Goal: Browse casually: Explore the website without a specific task or goal

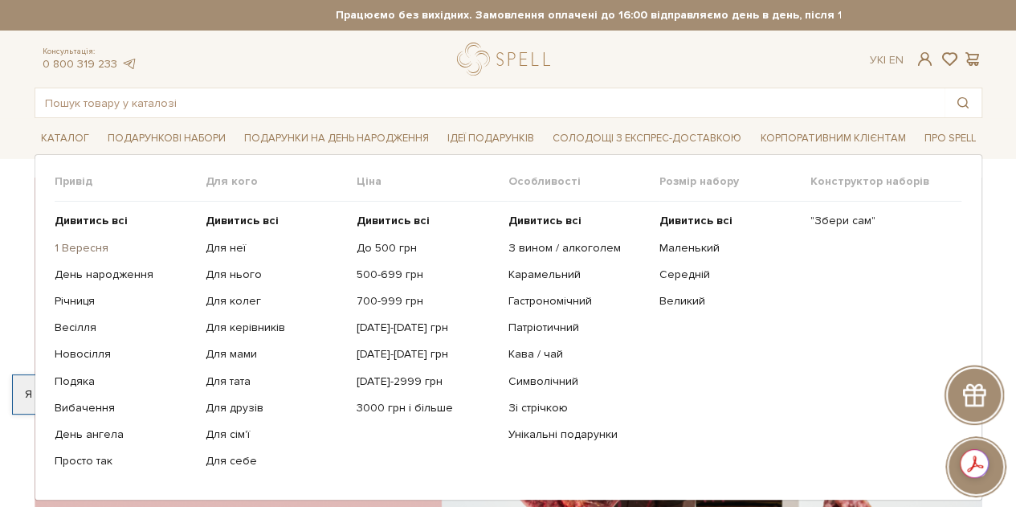
click at [77, 243] on link "1 Вересня" at bounding box center [124, 248] width 139 height 14
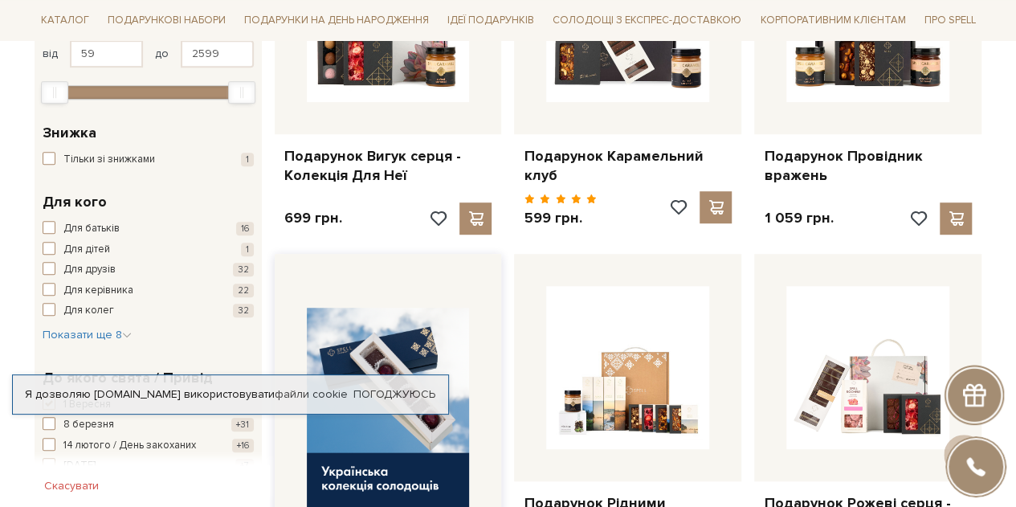
scroll to position [241, 0]
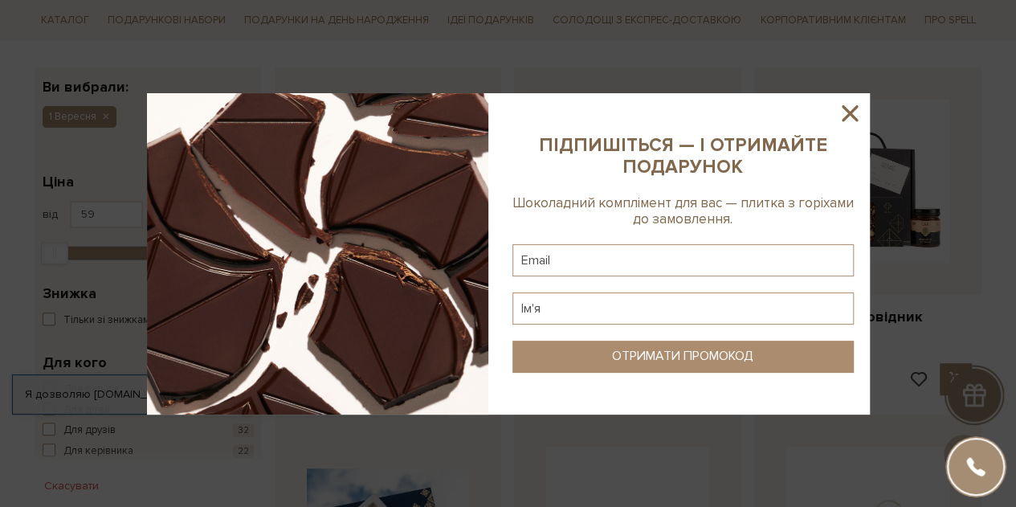
click at [849, 111] on icon at bounding box center [850, 113] width 16 height 16
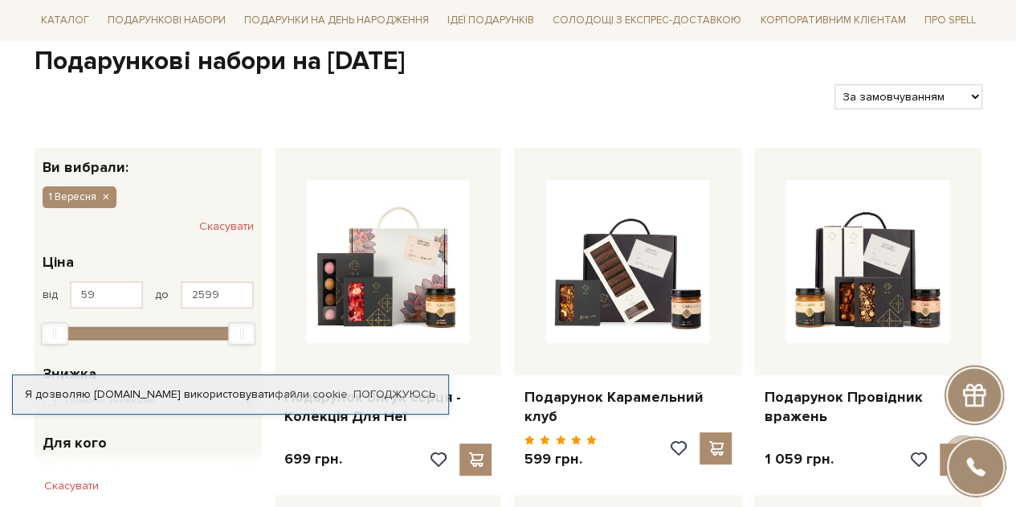
scroll to position [0, 0]
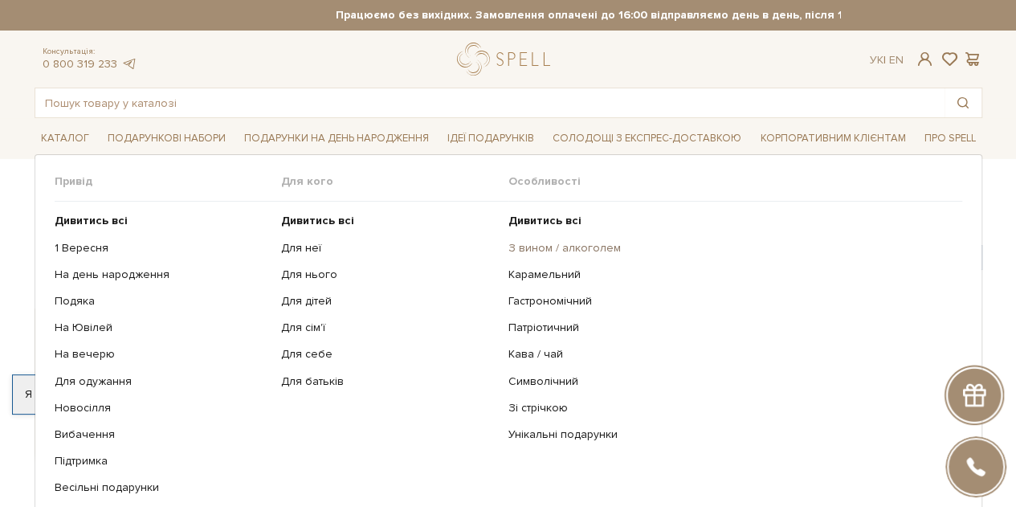
click at [542, 251] on link "З вином / алкоголем" at bounding box center [730, 248] width 442 height 14
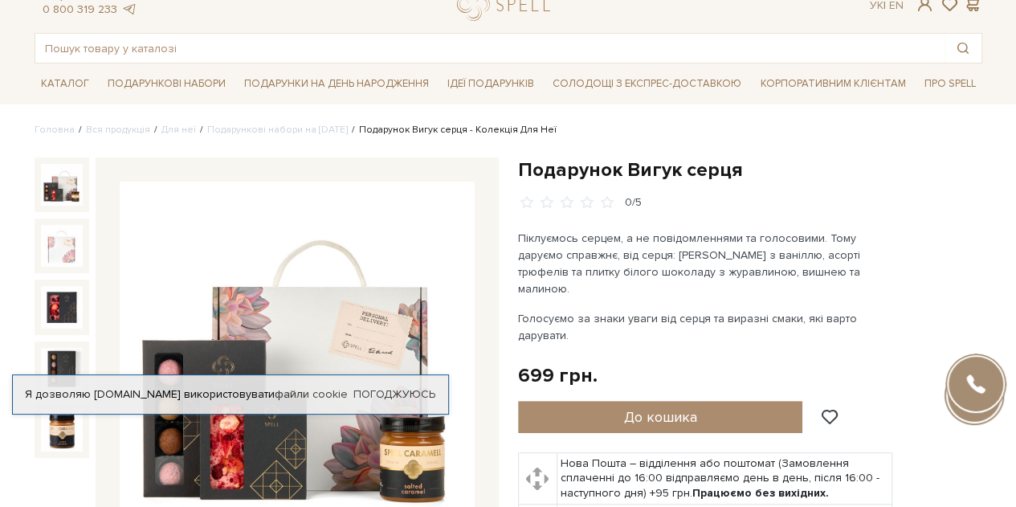
scroll to position [80, 0]
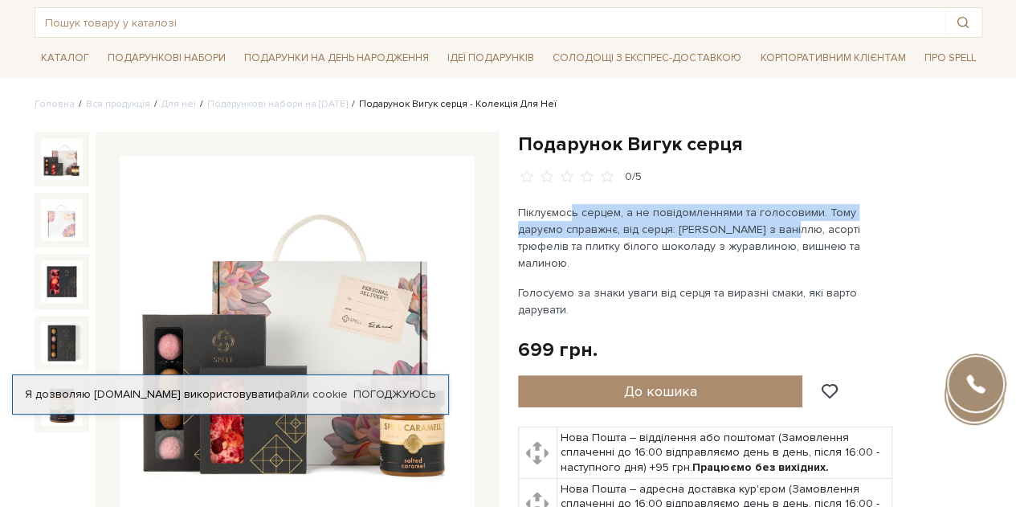
drag, startPoint x: 694, startPoint y: 239, endPoint x: 570, endPoint y: 215, distance: 126.8
click at [570, 215] on p "Піклуємось серцем, а не повідомленнями та голосовими. Тому даруємо справжнє, ві…" at bounding box center [706, 237] width 377 height 67
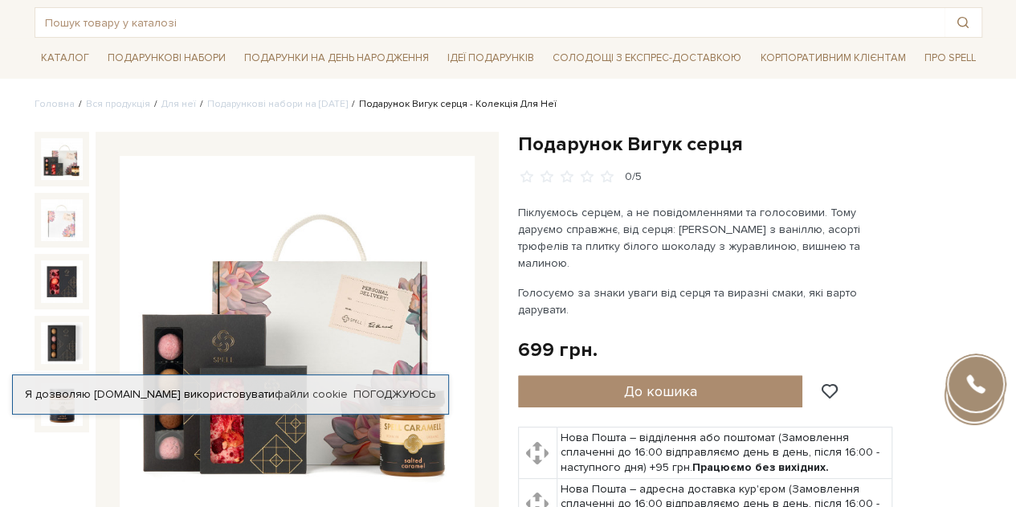
click at [615, 255] on div "Піклуємось серцем, а не повідомленнями та голосовими. Тому даруємо справжнє, ві…" at bounding box center [706, 261] width 377 height 114
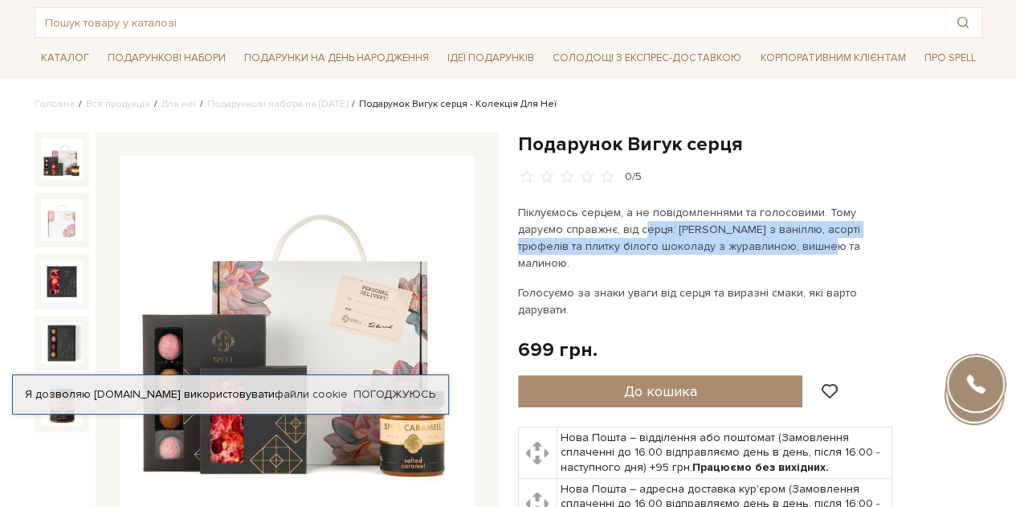
drag, startPoint x: 599, startPoint y: 229, endPoint x: 746, endPoint y: 253, distance: 149.8
click at [746, 253] on p "Піклуємось серцем, а не повідомленнями та голосовими. Тому даруємо справжнє, ві…" at bounding box center [706, 237] width 377 height 67
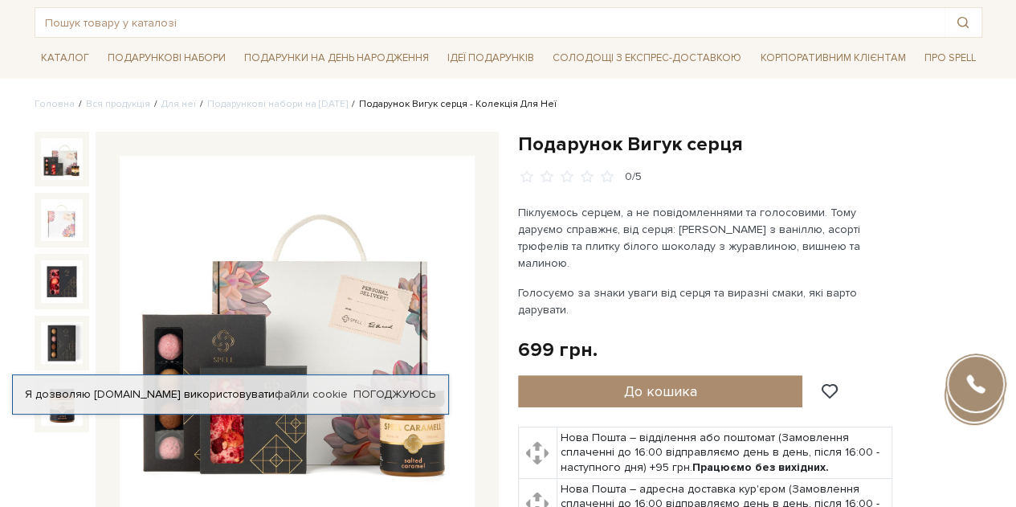
drag, startPoint x: 730, startPoint y: 283, endPoint x: 584, endPoint y: 235, distance: 153.2
click at [583, 238] on div "Піклуємось серцем, а не повідомленнями та голосовими. Тому даруємо справжнє, ві…" at bounding box center [706, 261] width 377 height 114
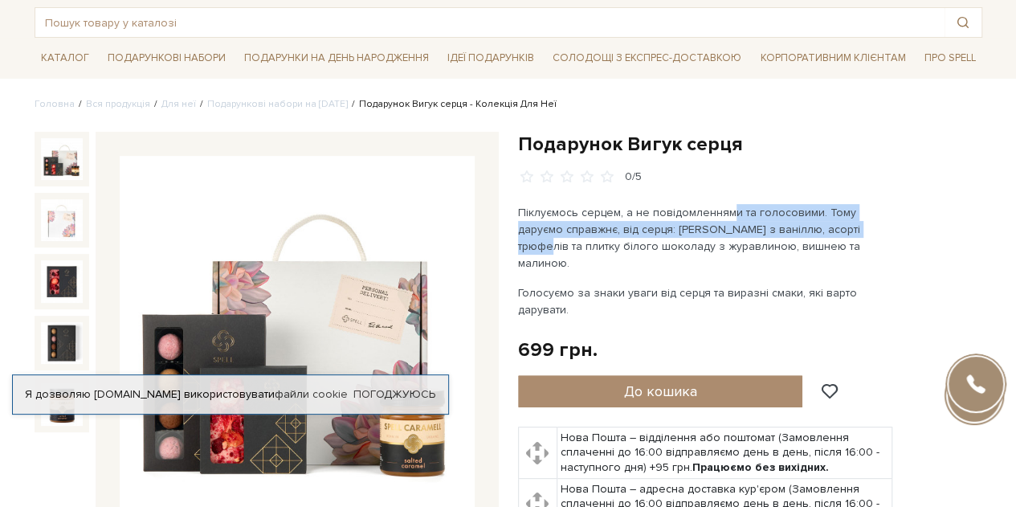
drag, startPoint x: 765, startPoint y: 219, endPoint x: 826, endPoint y: 235, distance: 62.9
click at [826, 235] on div "Подарунок Вигук серця 0/5 699 грн." at bounding box center [750, 389] width 464 height 515
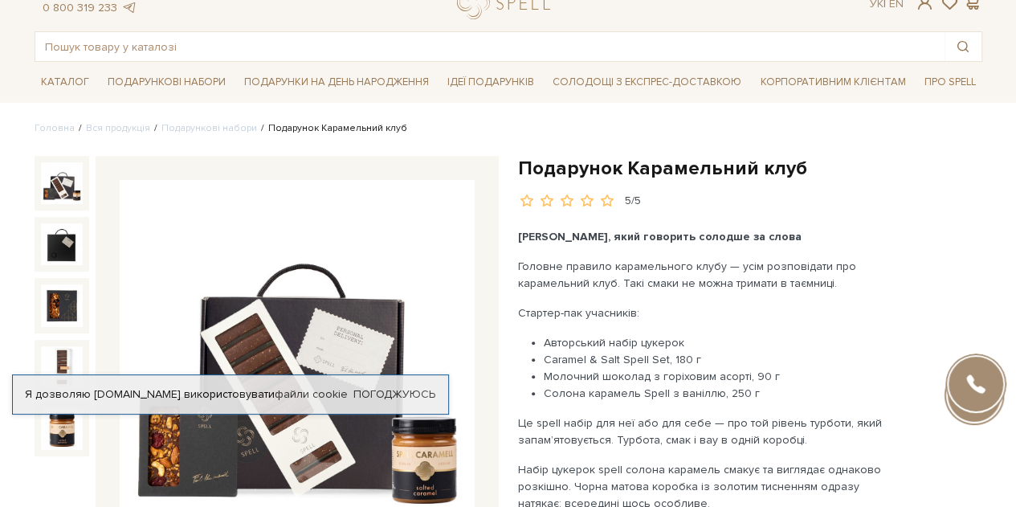
scroll to position [241, 0]
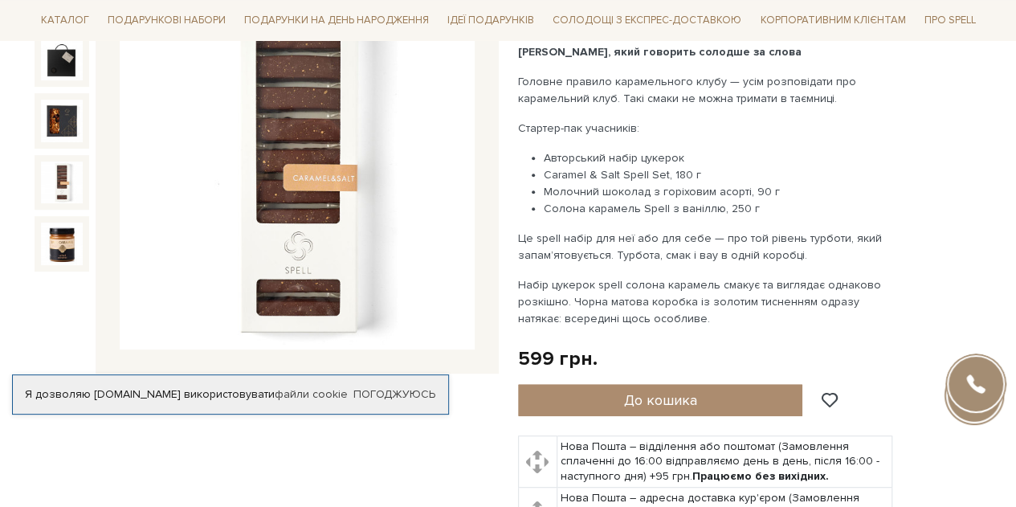
click at [72, 171] on img at bounding box center [62, 182] width 42 height 42
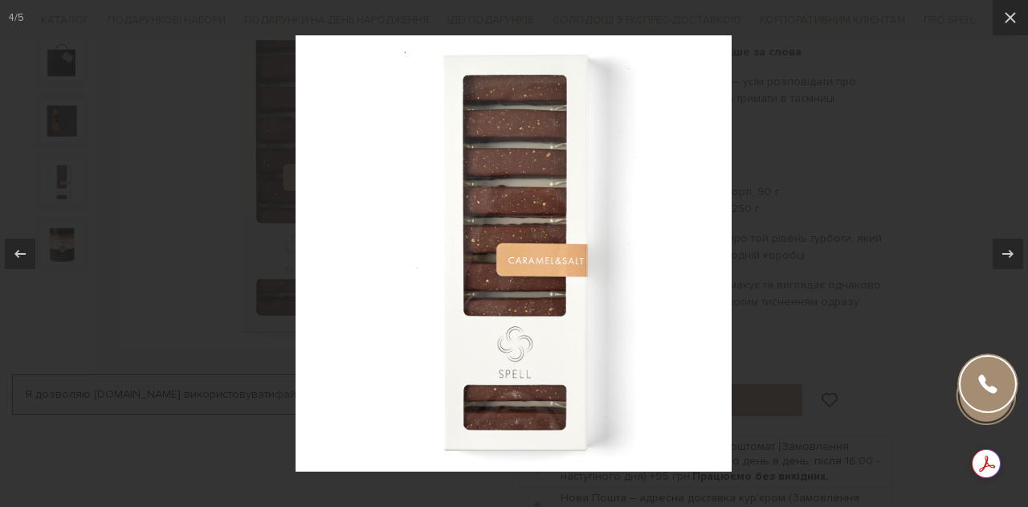
click at [889, 197] on div at bounding box center [514, 253] width 1028 height 507
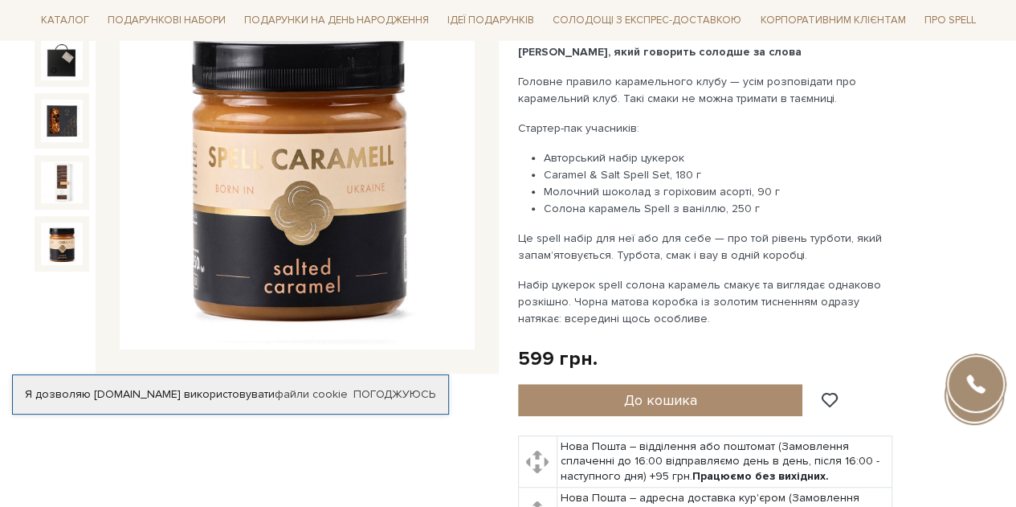
scroll to position [80, 0]
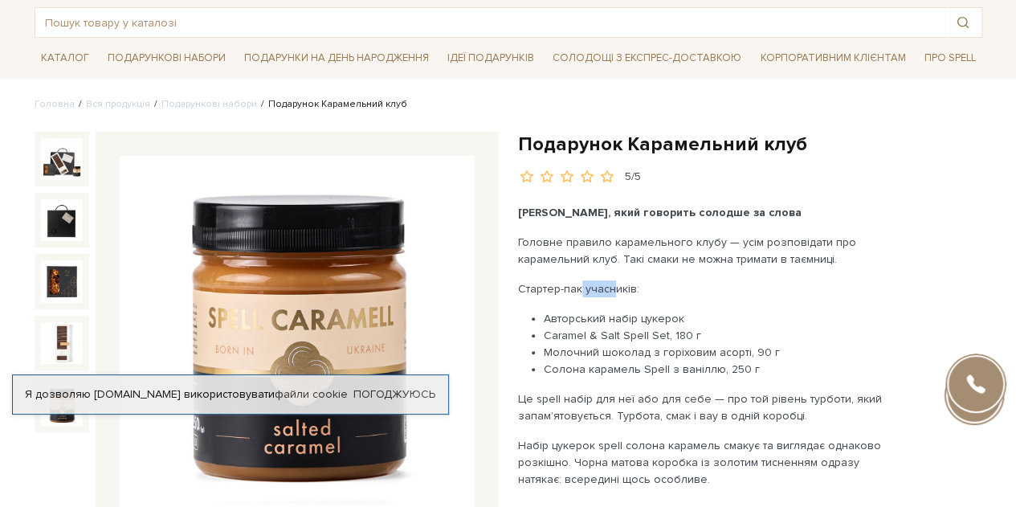
drag, startPoint x: 594, startPoint y: 294, endPoint x: 609, endPoint y: 296, distance: 15.3
click at [609, 296] on div "Подарунок, який говорить солодше за слова Головне правило карамельного клубу — …" at bounding box center [706, 346] width 377 height 284
drag, startPoint x: 640, startPoint y: 327, endPoint x: 573, endPoint y: 313, distance: 69.0
click at [573, 313] on ul "Авторський набір цукерок Caramel & Salt Spell Set, 180 г Молочний шоколад з гор…" at bounding box center [706, 343] width 377 height 67
drag, startPoint x: 564, startPoint y: 344, endPoint x: 676, endPoint y: 359, distance: 112.7
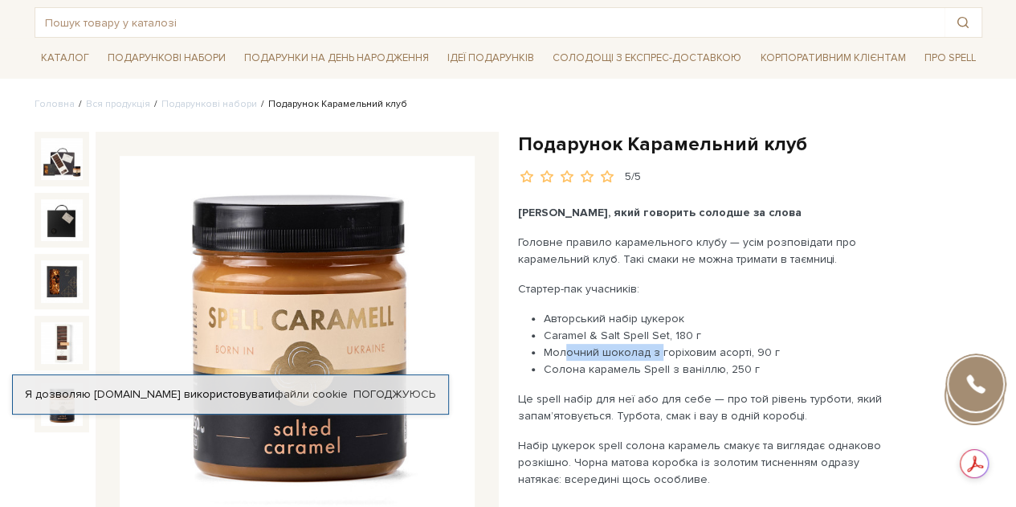
click at [659, 346] on li "Молочний шоколад з горіховим асорті, 90 г" at bounding box center [719, 352] width 351 height 17
drag, startPoint x: 689, startPoint y: 374, endPoint x: 556, endPoint y: 318, distance: 144.4
click at [559, 325] on ul "Авторський набір цукерок Caramel & Salt Spell Set, 180 г Молочний шоколад з гор…" at bounding box center [706, 343] width 377 height 67
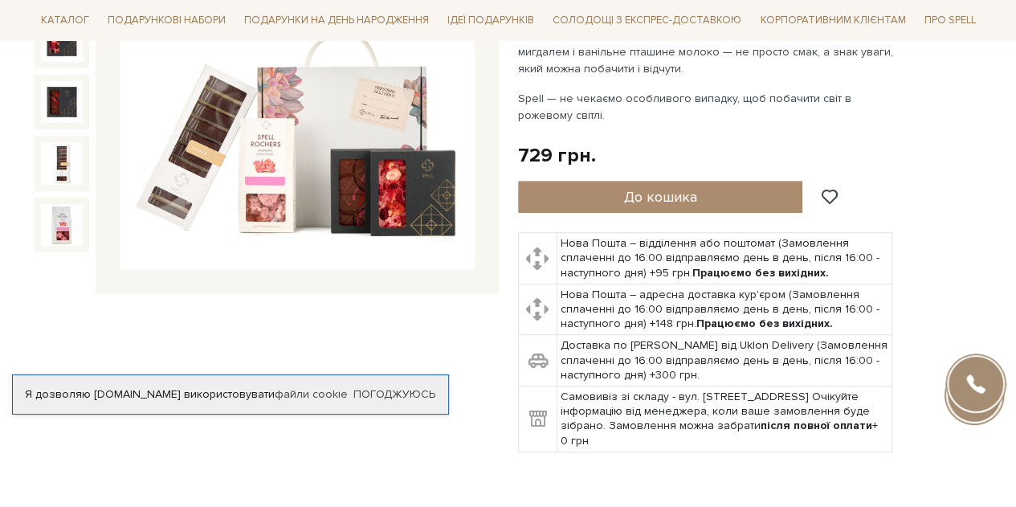
scroll to position [723, 0]
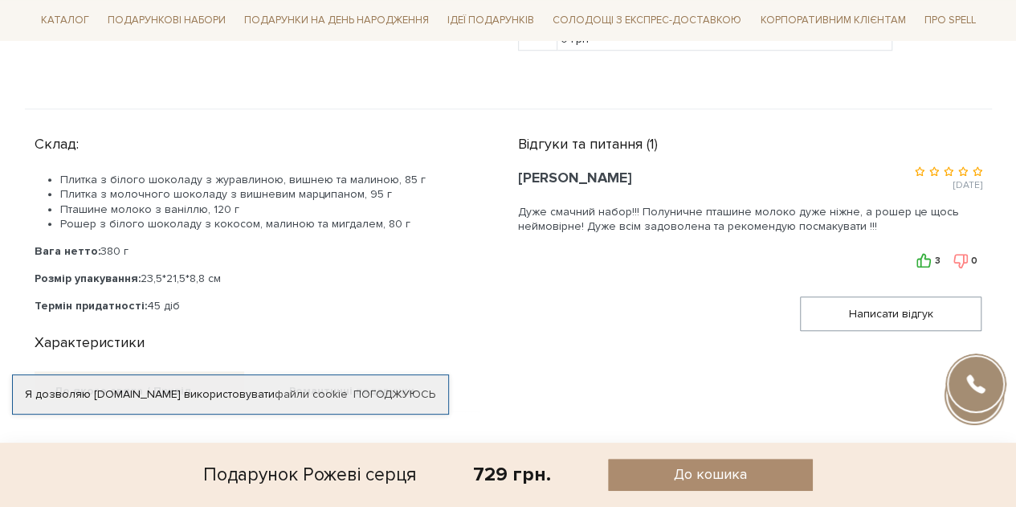
drag, startPoint x: 167, startPoint y: 276, endPoint x: 243, endPoint y: 264, distance: 76.4
click at [241, 264] on div "Плитка з білого шоколаду з журавлиною, вишнею та малиною, 85 г Плитка з молочно…" at bounding box center [257, 243] width 445 height 141
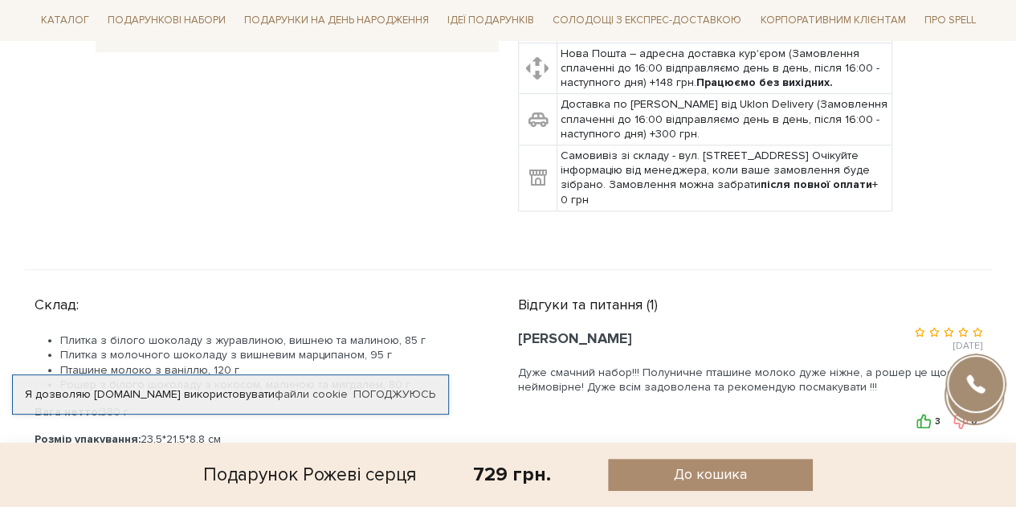
scroll to position [803, 0]
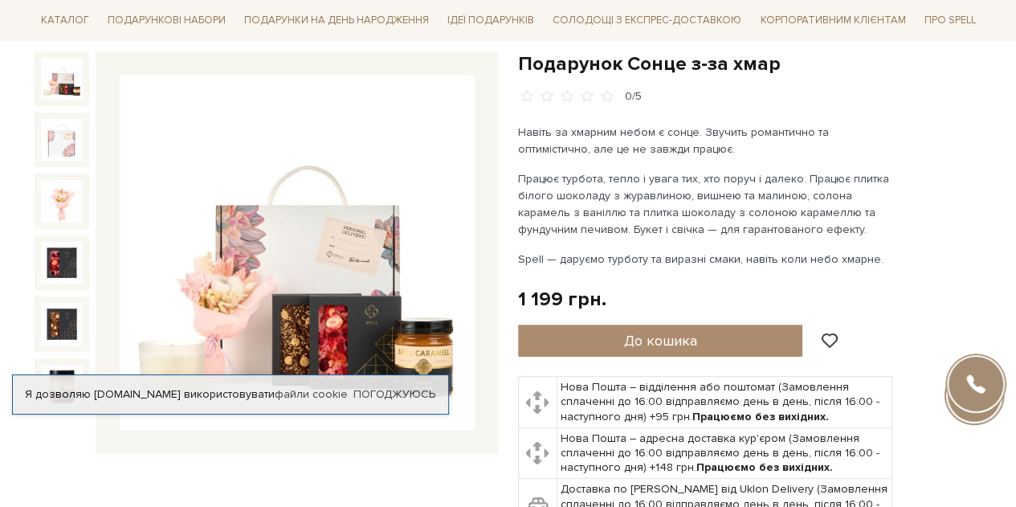
scroll to position [241, 0]
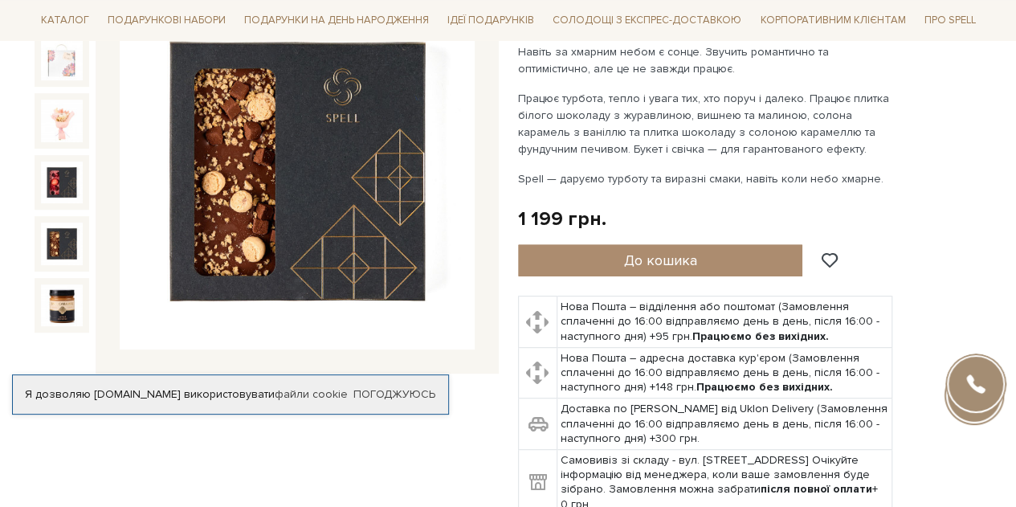
click at [64, 239] on img at bounding box center [62, 244] width 42 height 42
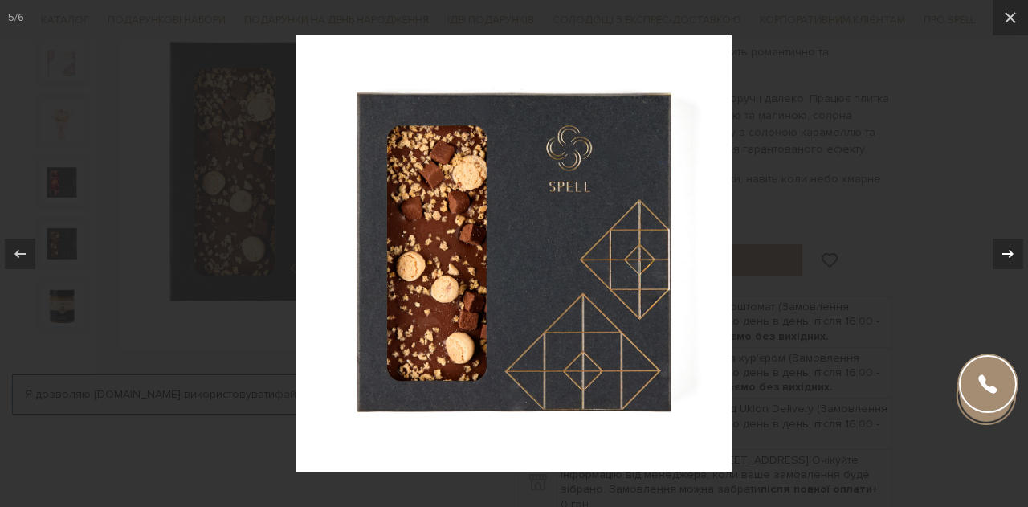
click at [1001, 239] on div at bounding box center [1008, 254] width 31 height 31
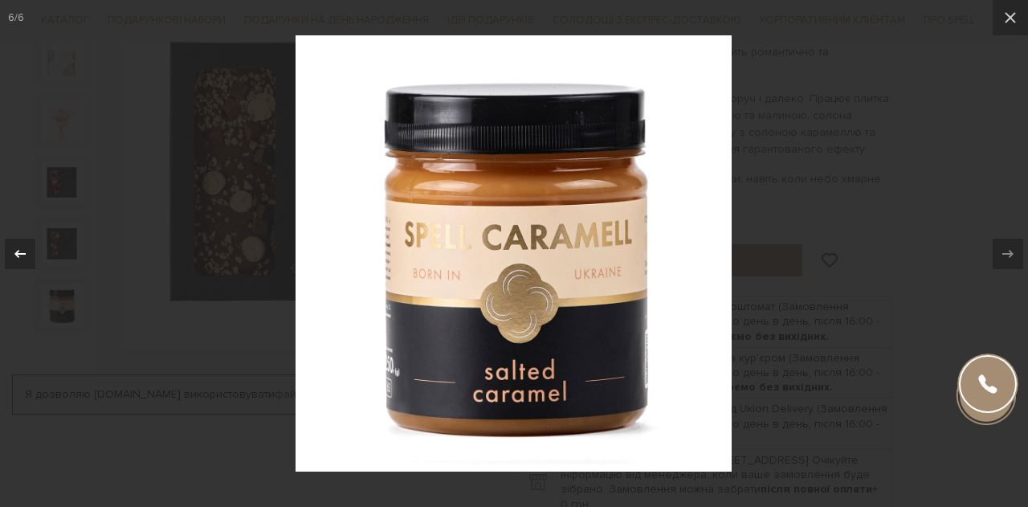
click at [22, 247] on icon at bounding box center [19, 253] width 19 height 19
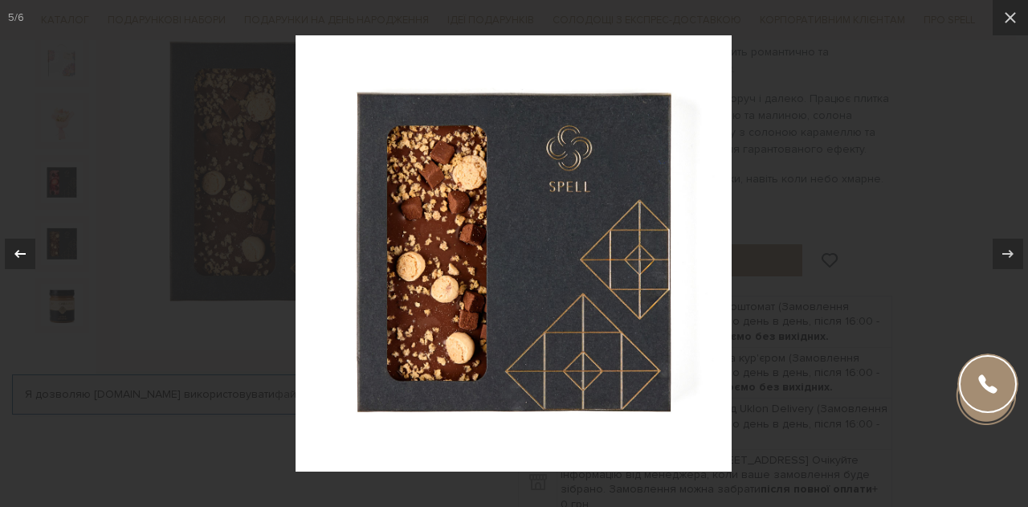
click at [22, 247] on icon at bounding box center [19, 253] width 19 height 19
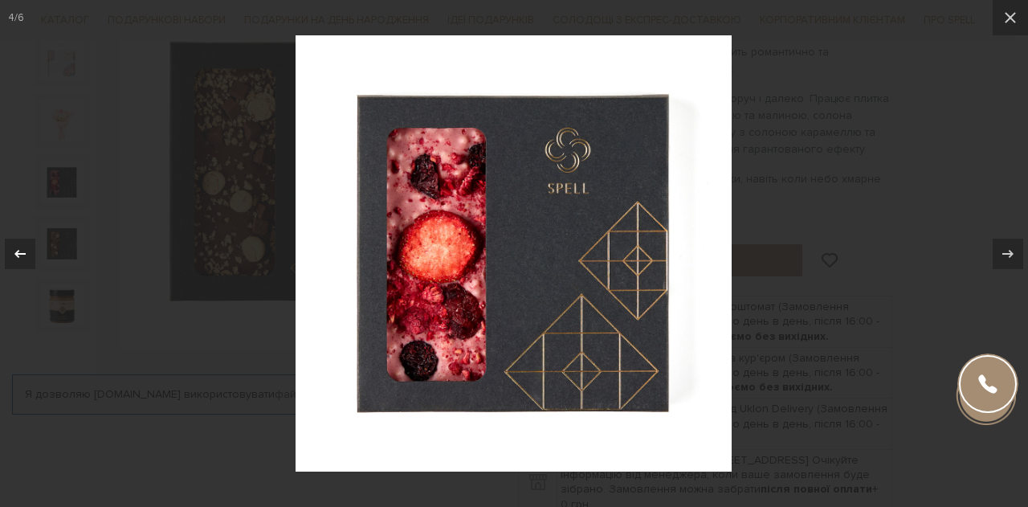
click at [22, 247] on icon at bounding box center [19, 253] width 19 height 19
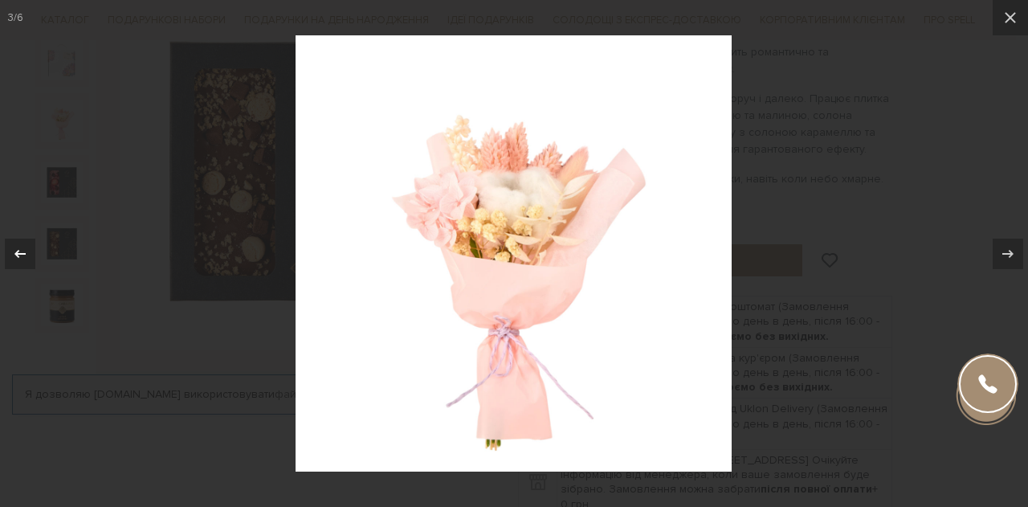
click at [22, 247] on icon at bounding box center [19, 253] width 19 height 19
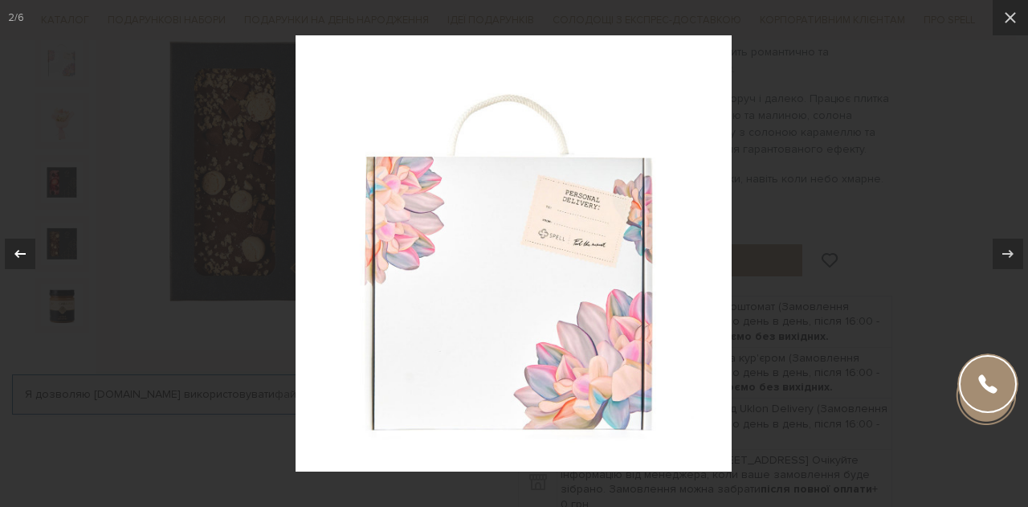
click at [22, 247] on icon at bounding box center [19, 253] width 19 height 19
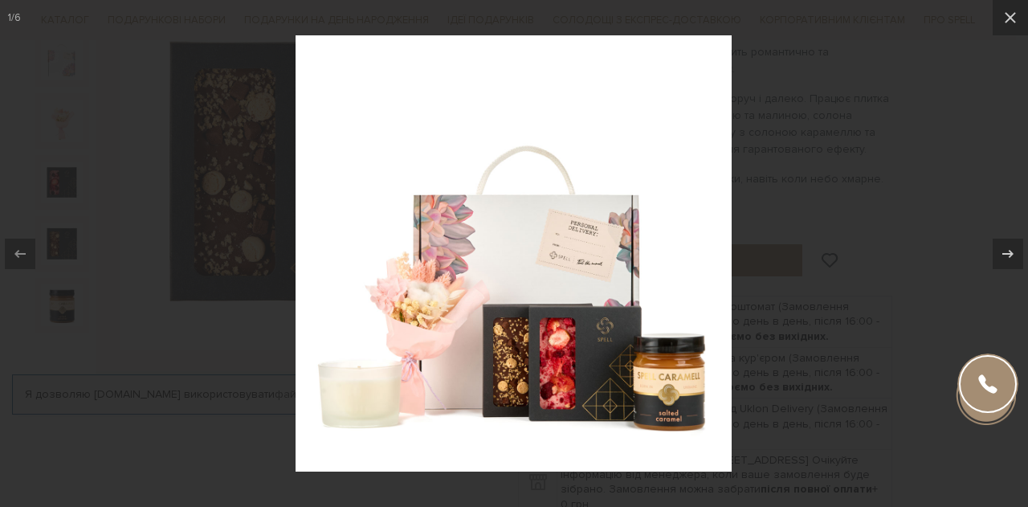
click at [844, 55] on div at bounding box center [514, 253] width 1028 height 507
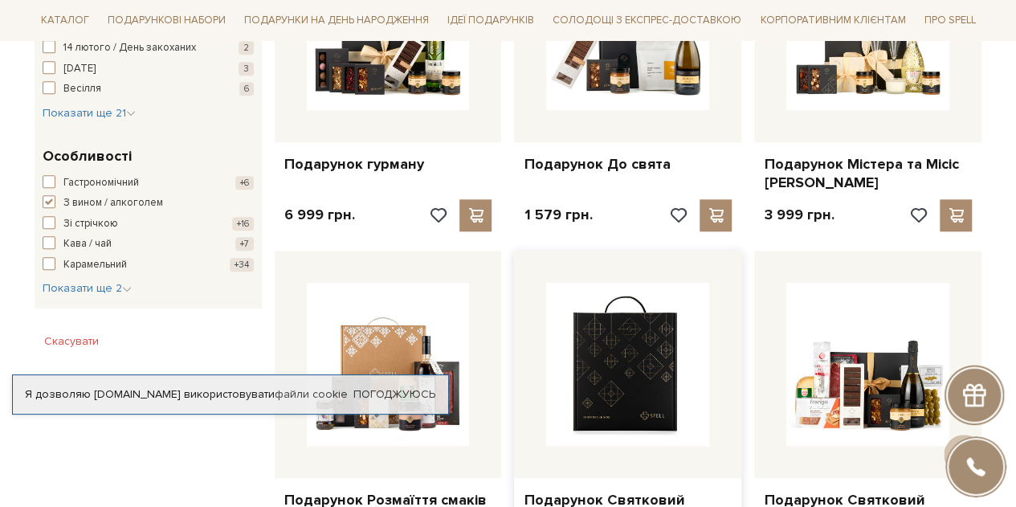
scroll to position [643, 0]
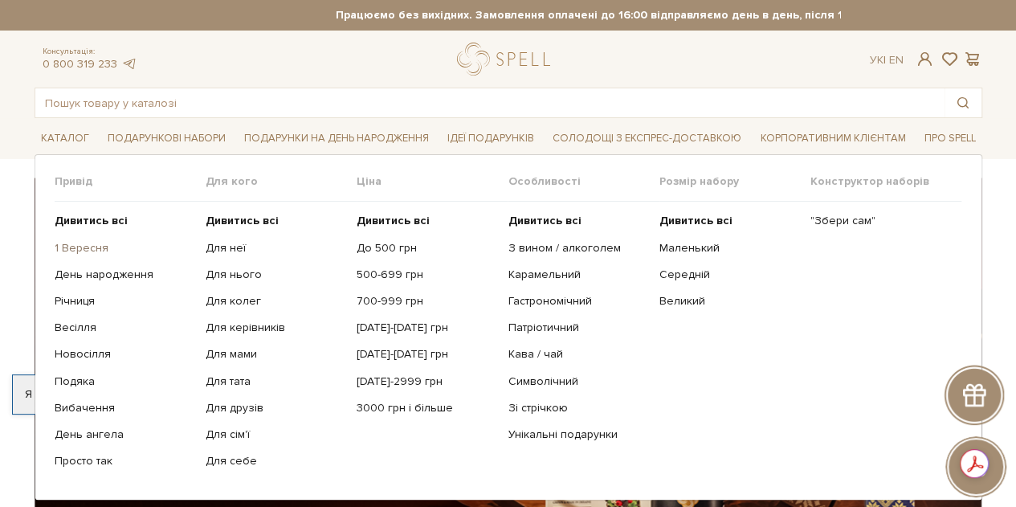
click at [97, 245] on link "1 Вересня" at bounding box center [124, 248] width 139 height 14
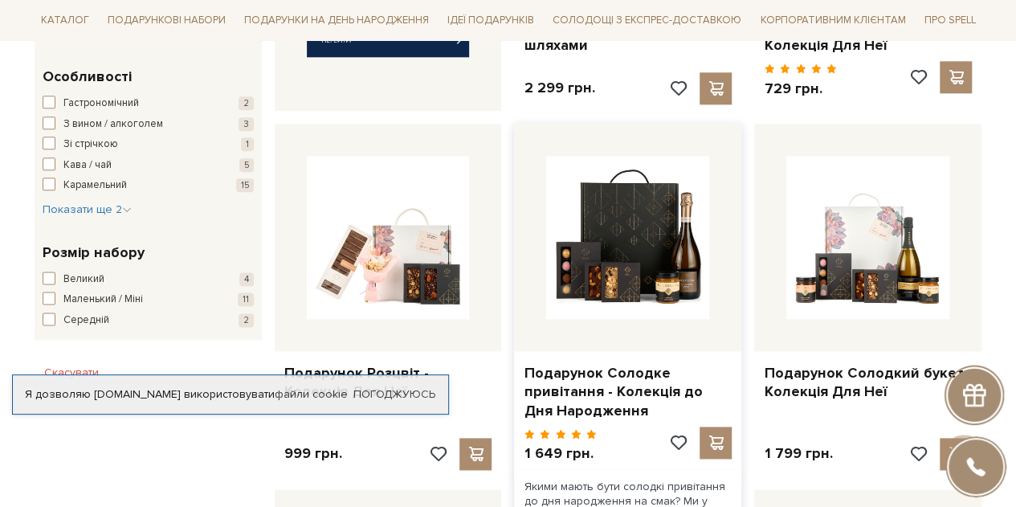
scroll to position [964, 0]
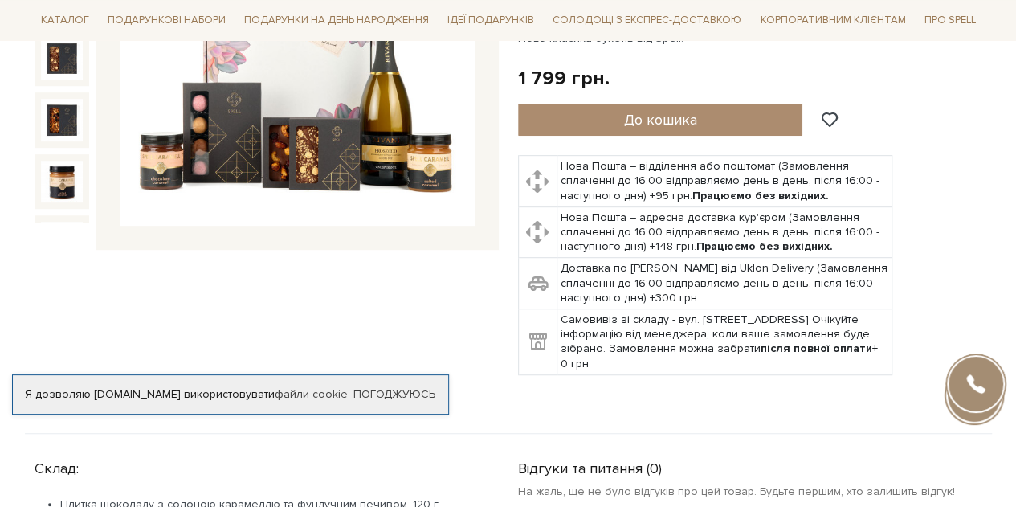
scroll to position [241, 0]
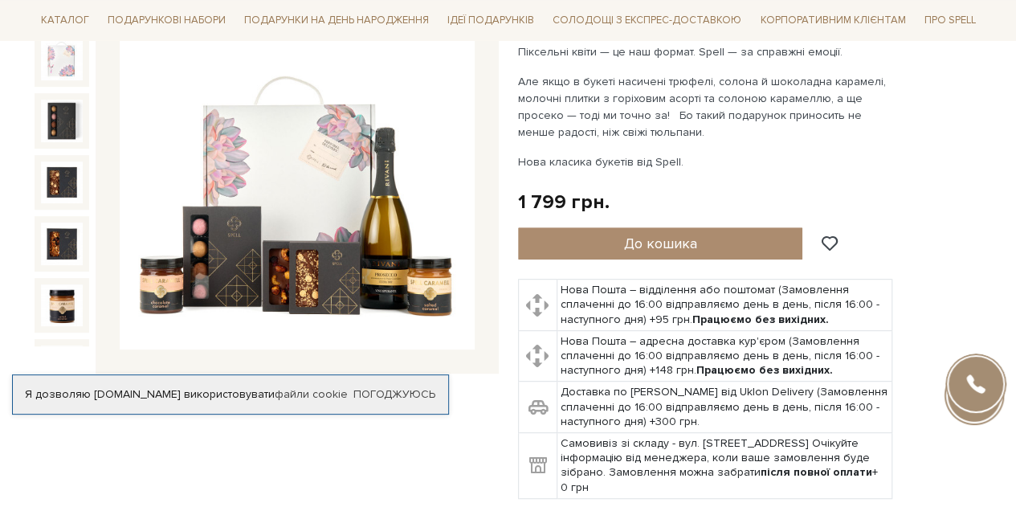
click at [358, 203] on img at bounding box center [297, 172] width 355 height 355
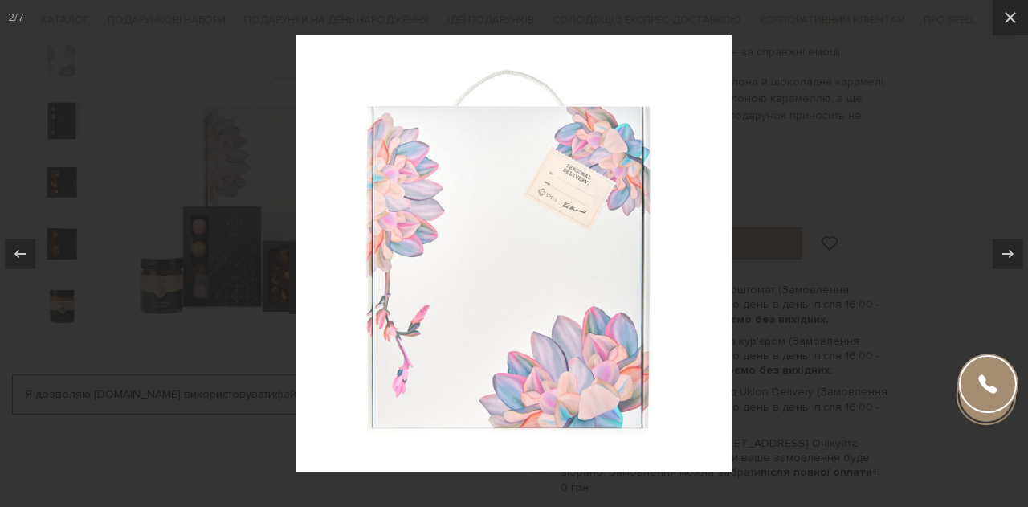
click at [850, 101] on div at bounding box center [514, 253] width 1028 height 507
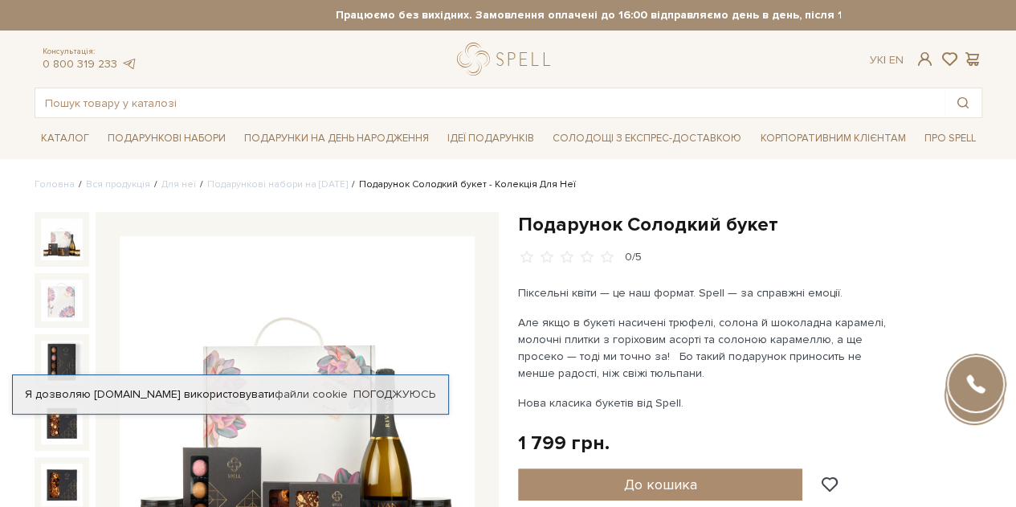
drag, startPoint x: 544, startPoint y: 367, endPoint x: 537, endPoint y: 339, distance: 29.0
click at [540, 345] on p "Але якщо в букеті насичені трюфелі, солона й шоколадна карамелі, молочні плитки…" at bounding box center [706, 347] width 377 height 67
click at [615, 365] on p "Але якщо в букеті насичені трюфелі, солона й шоколадна карамелі, молочні плитки…" at bounding box center [706, 347] width 377 height 67
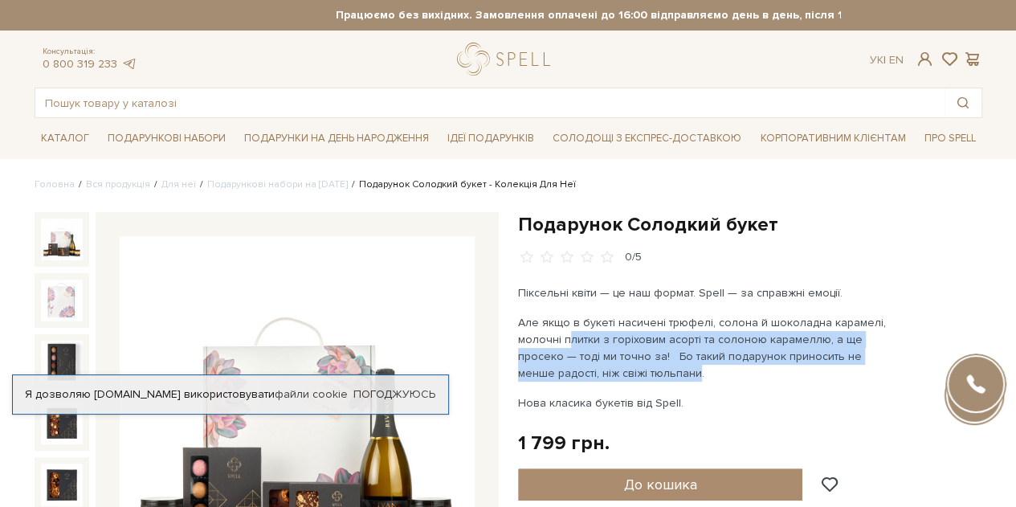
drag, startPoint x: 609, startPoint y: 363, endPoint x: 563, endPoint y: 341, distance: 50.7
click at [563, 341] on p "Але якщо в букеті насичені трюфелі, солона й шоколадна карамелі, молочні плитки…" at bounding box center [706, 347] width 377 height 67
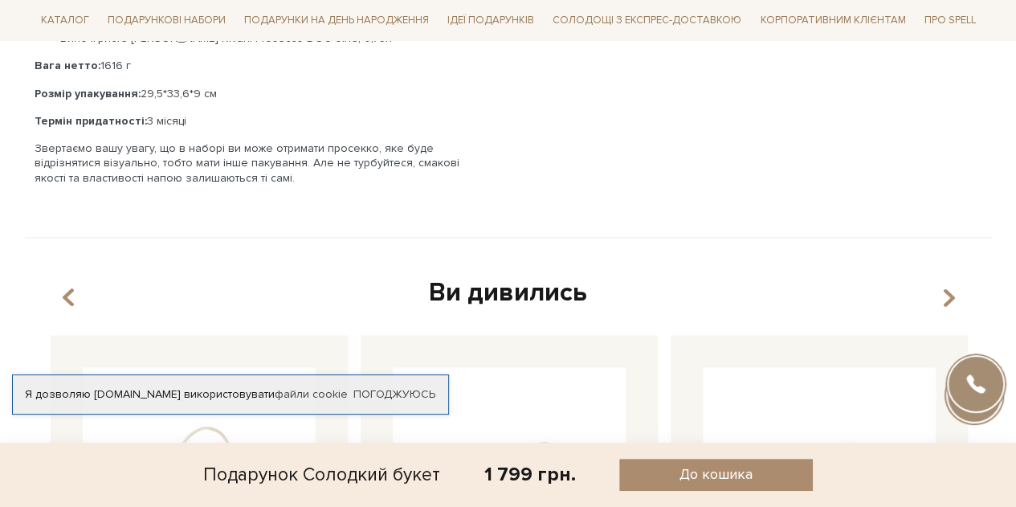
scroll to position [964, 0]
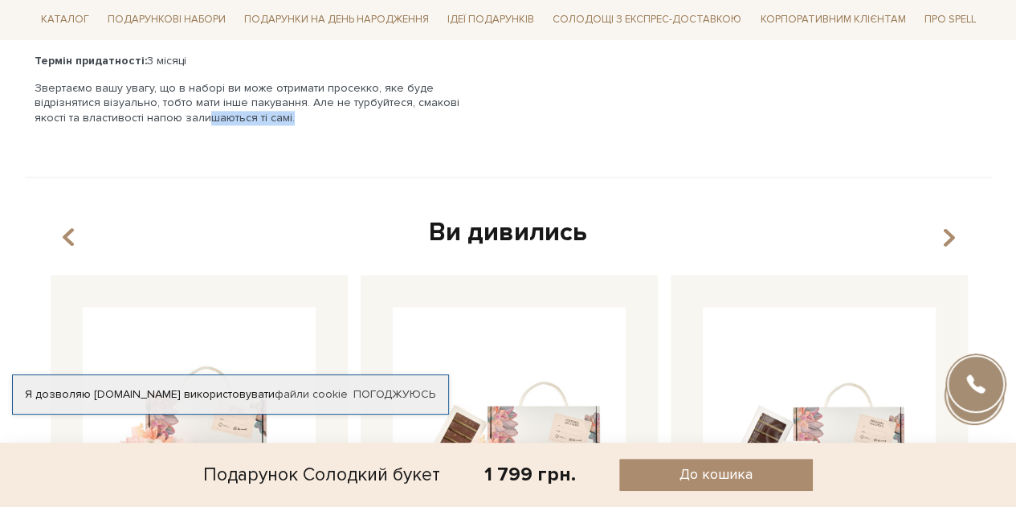
drag, startPoint x: 183, startPoint y: 114, endPoint x: 305, endPoint y: 110, distance: 122.2
click at [305, 105] on p "Звертаємо вашу увагу, що в наборі ви може отримати просекко, яке буде відрізнят…" at bounding box center [257, 103] width 445 height 44
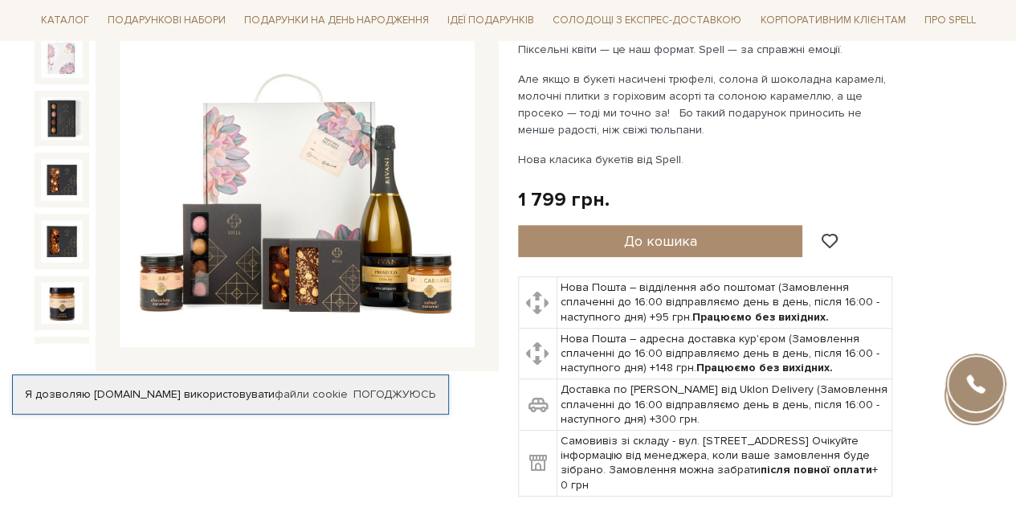
scroll to position [321, 0]
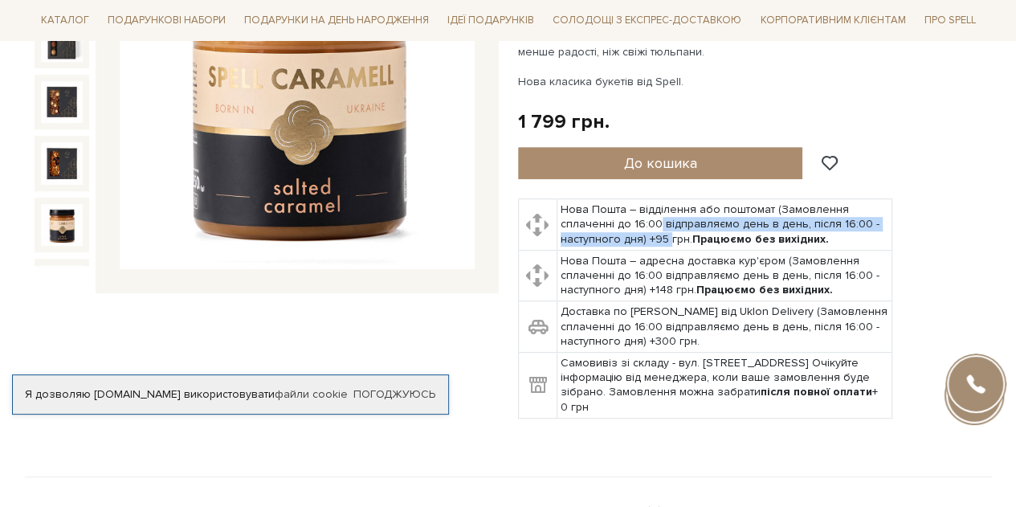
drag, startPoint x: 668, startPoint y: 235, endPoint x: 656, endPoint y: 217, distance: 22.1
click at [656, 217] on td "Нова Пошта – відділення або поштомат (Замовлення сплаченні до 16:00 відправляєм…" at bounding box center [724, 224] width 335 height 51
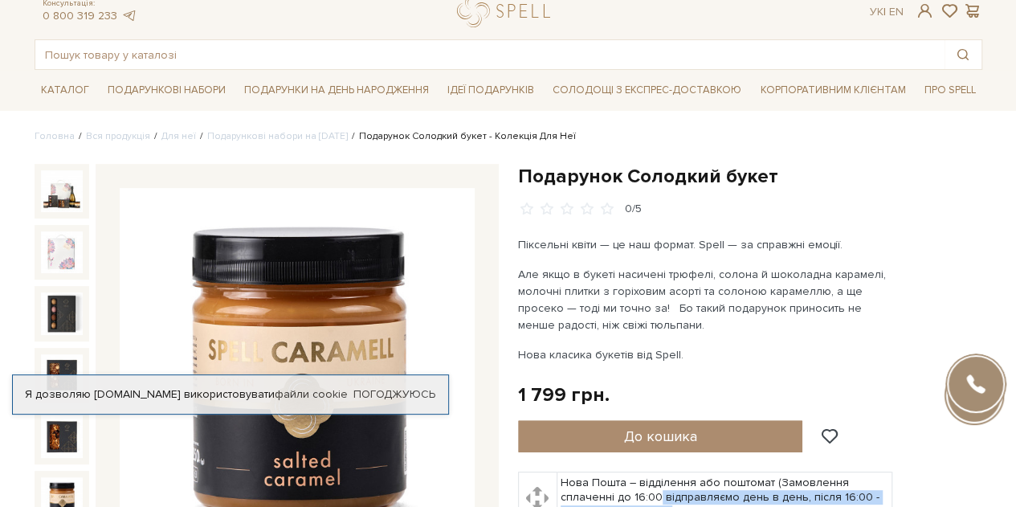
scroll to position [0, 0]
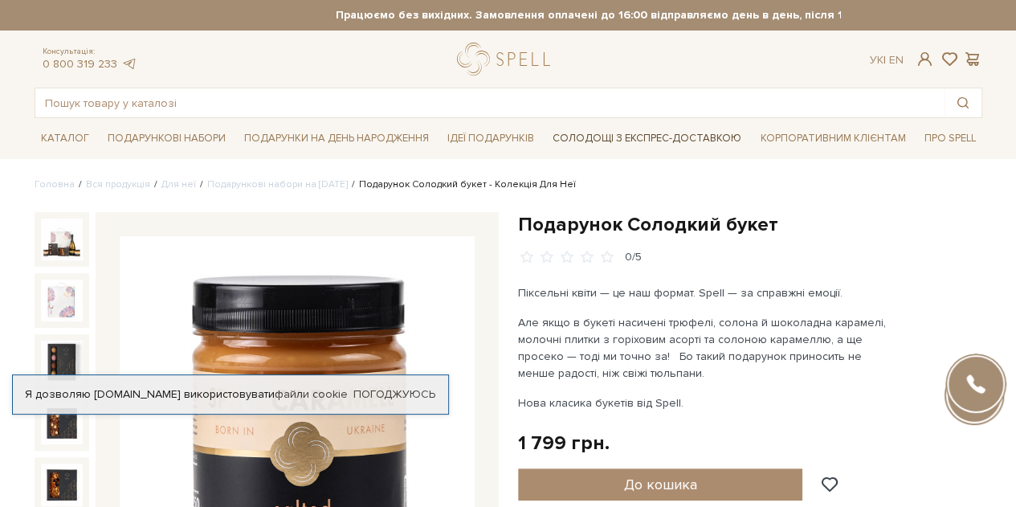
click at [666, 133] on link "Солодощі з експрес-доставкою" at bounding box center [647, 138] width 202 height 27
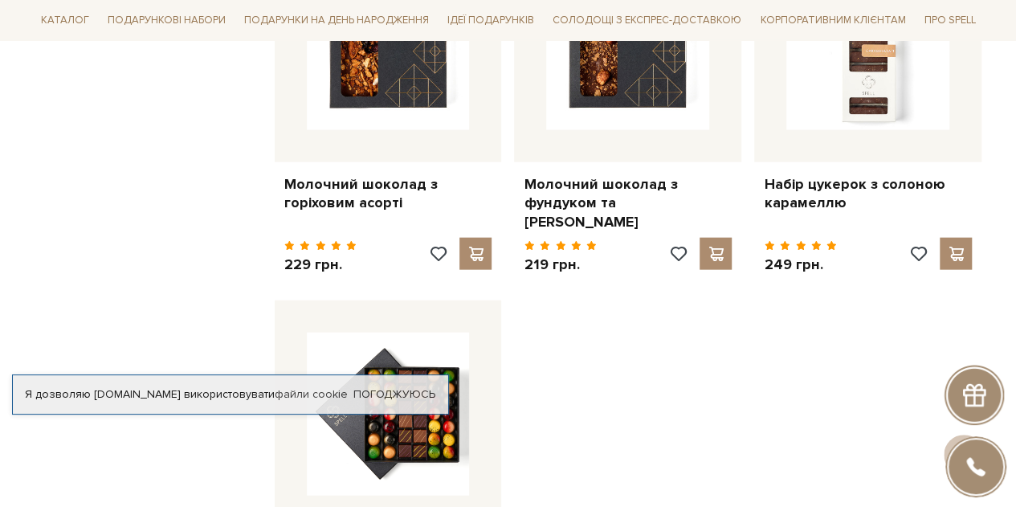
scroll to position [2009, 0]
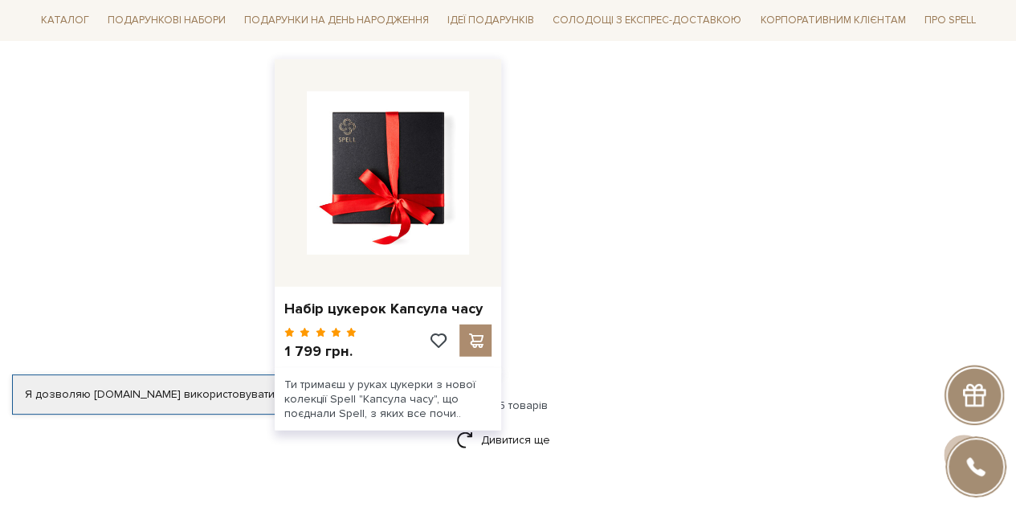
click at [429, 175] on img at bounding box center [388, 173] width 163 height 163
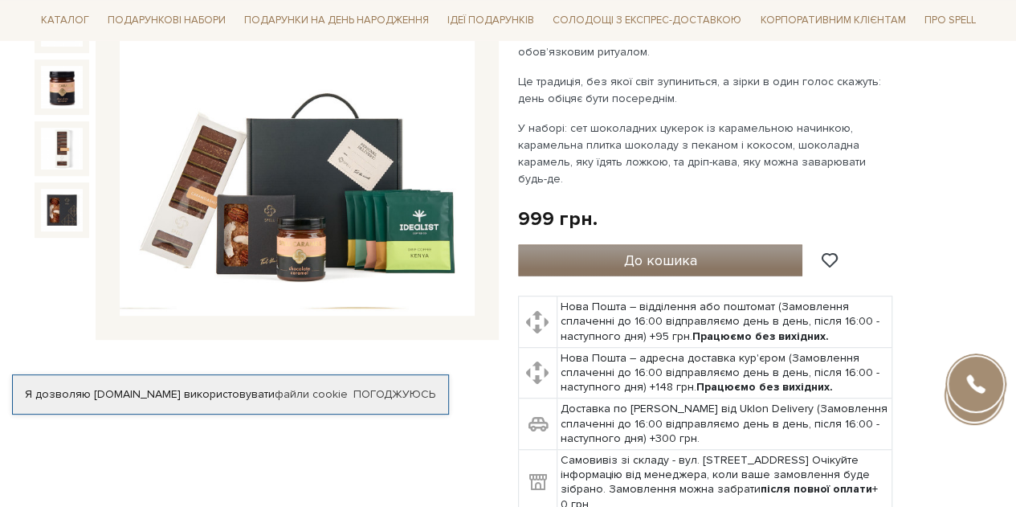
scroll to position [241, 0]
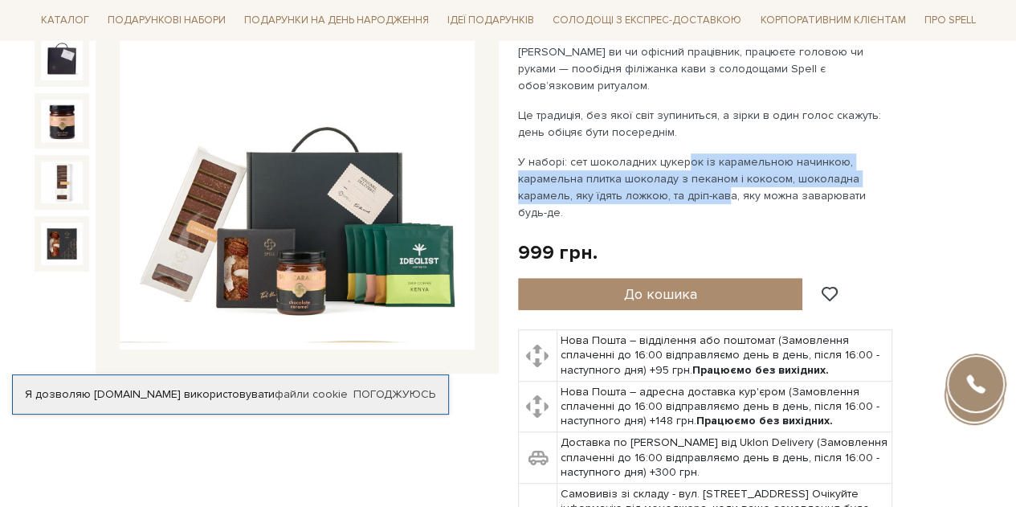
drag, startPoint x: 685, startPoint y: 141, endPoint x: 723, endPoint y: 178, distance: 53.4
click at [723, 178] on p "У наборі: сет шоколадних цукерок із карамельною начинкою, карамельна плитка шок…" at bounding box center [706, 186] width 377 height 67
drag, startPoint x: 685, startPoint y: 175, endPoint x: 556, endPoint y: 126, distance: 137.6
click at [556, 126] on div "Фрилансер ви чи офісний працівник, працюєте головою чи руками — пообідня філіжа…" at bounding box center [706, 132] width 377 height 178
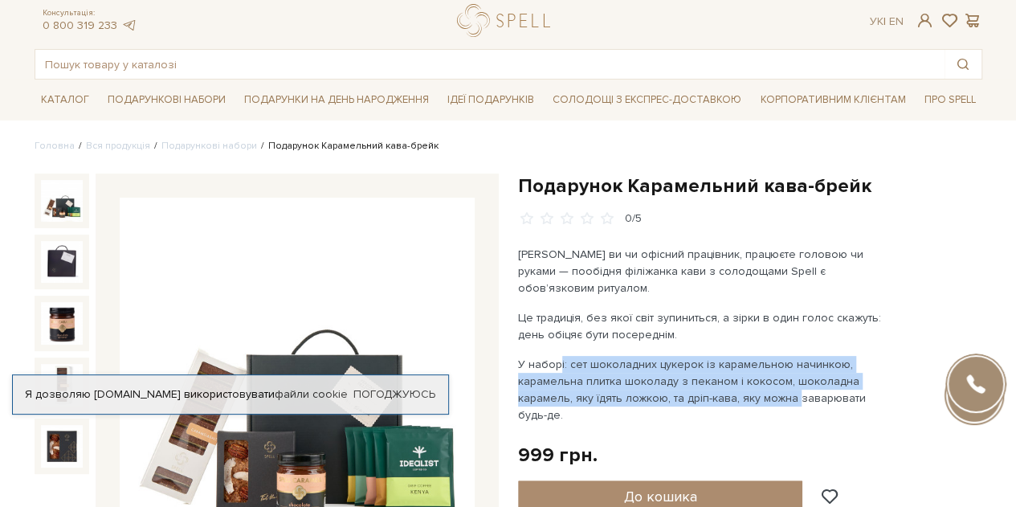
scroll to position [0, 0]
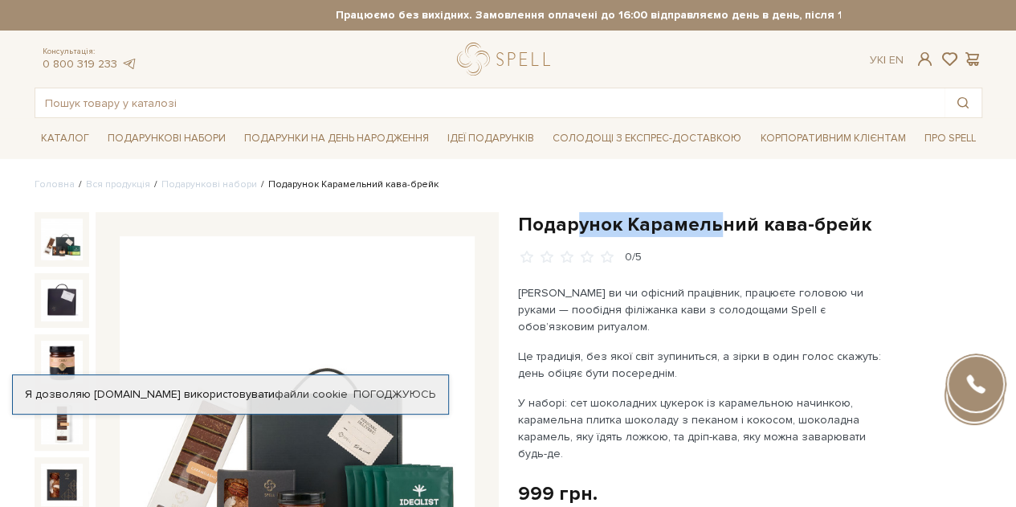
click at [713, 236] on div "Подарунок Карамельний кава-брейк 0/5" at bounding box center [750, 238] width 464 height 53
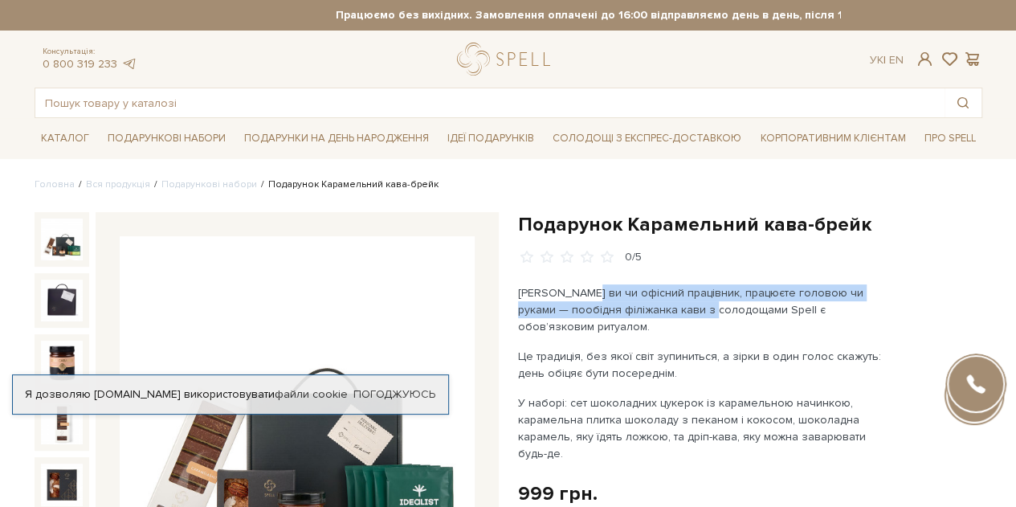
drag, startPoint x: 625, startPoint y: 286, endPoint x: 554, endPoint y: 276, distance: 71.4
click at [581, 279] on div "Подарунок Карамельний кава-брейк 0/5" at bounding box center [750, 501] width 464 height 578
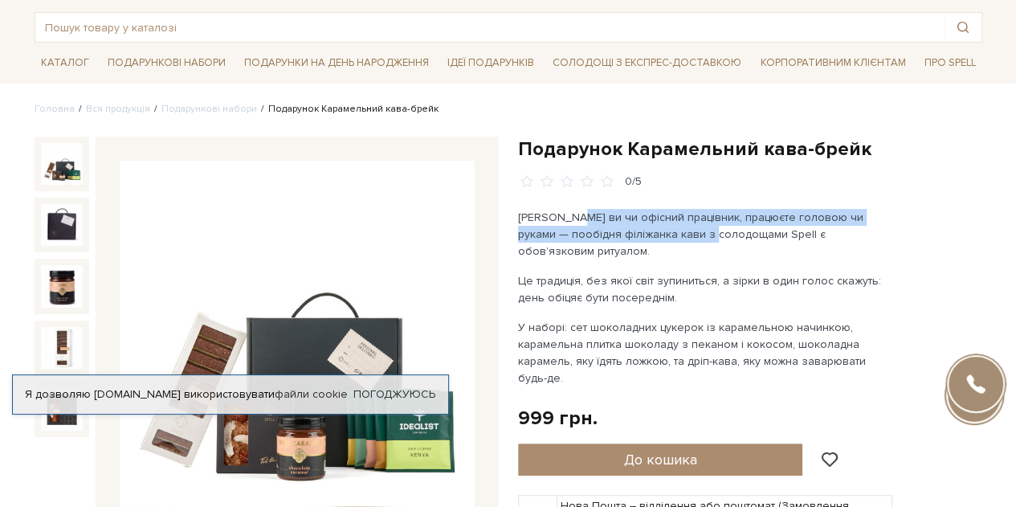
scroll to position [161, 0]
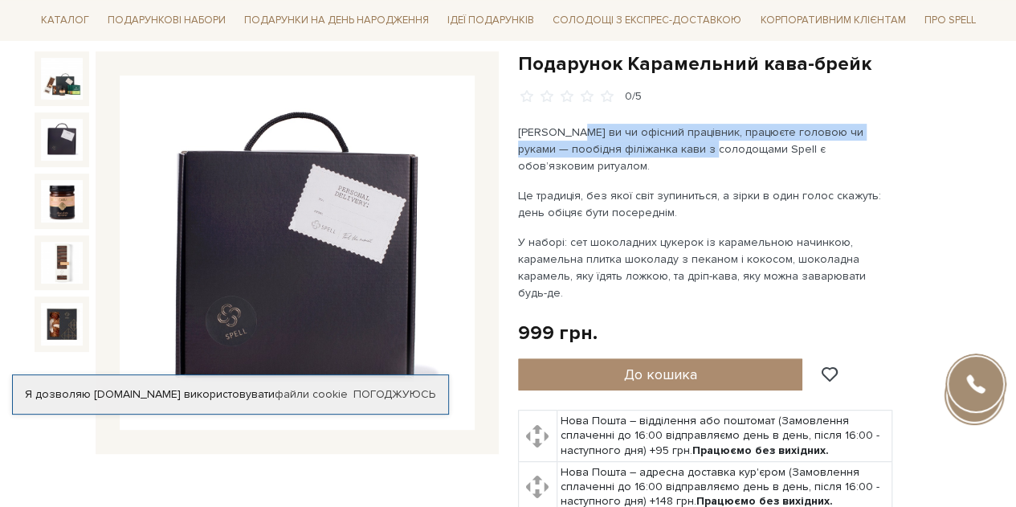
click at [61, 142] on img at bounding box center [62, 140] width 42 height 42
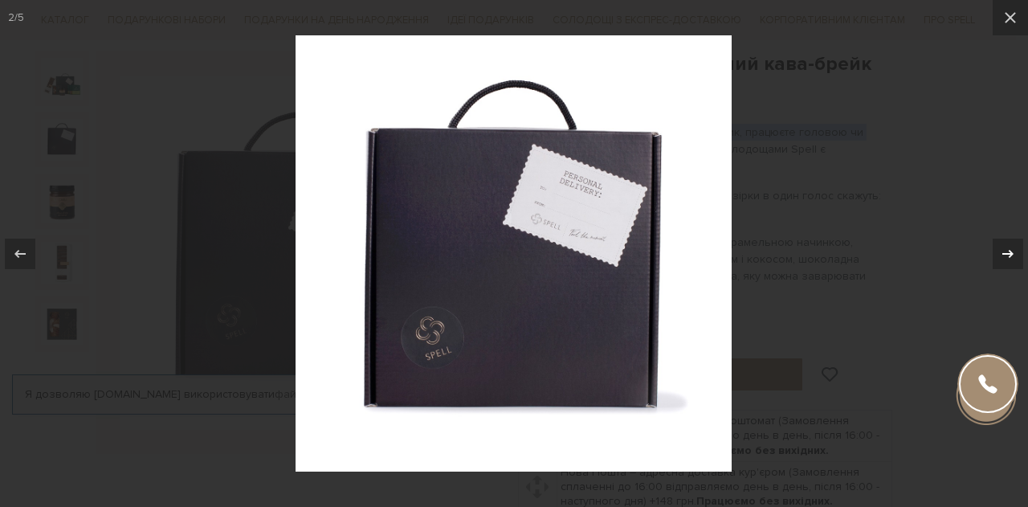
click at [1013, 248] on icon at bounding box center [1008, 253] width 19 height 19
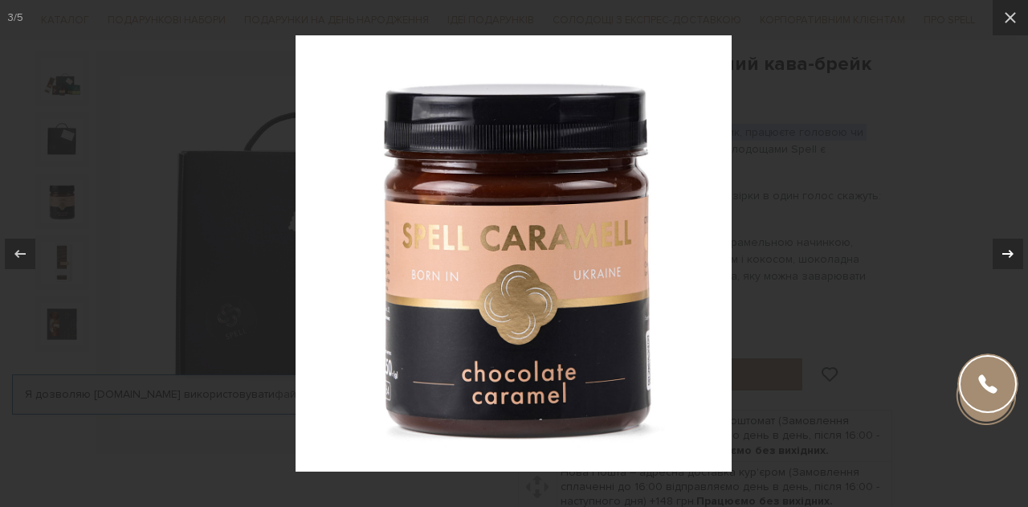
click at [1013, 248] on icon at bounding box center [1008, 253] width 19 height 19
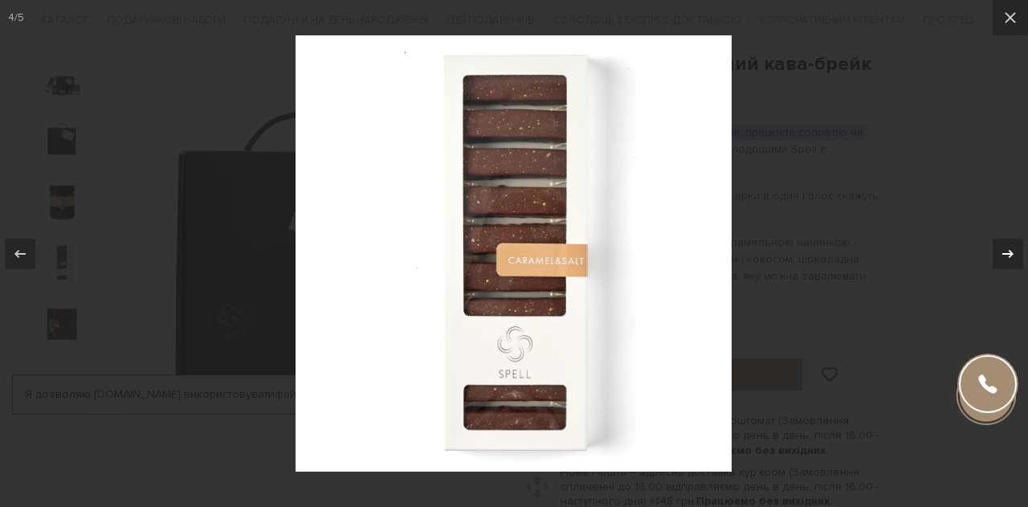
click at [1013, 248] on icon at bounding box center [1008, 253] width 19 height 19
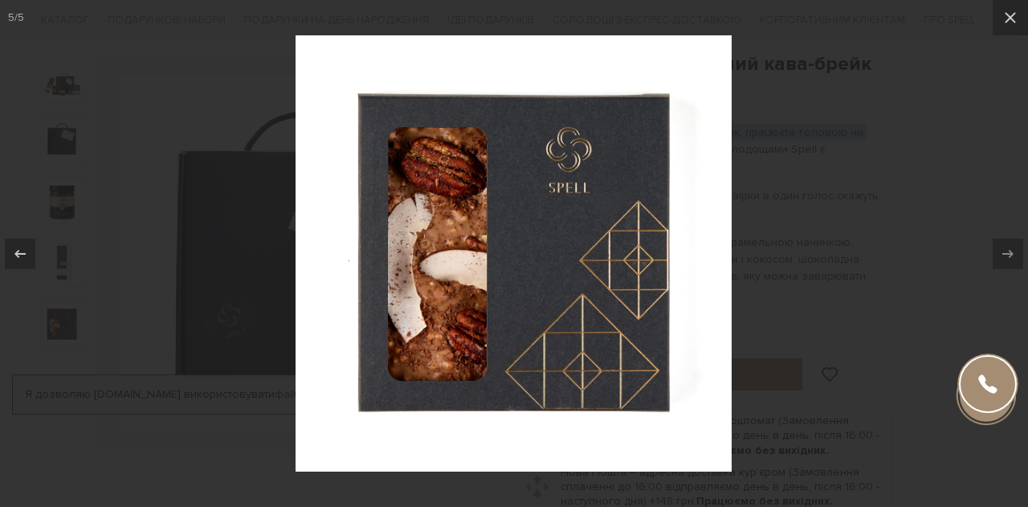
click at [887, 197] on div at bounding box center [514, 253] width 1028 height 507
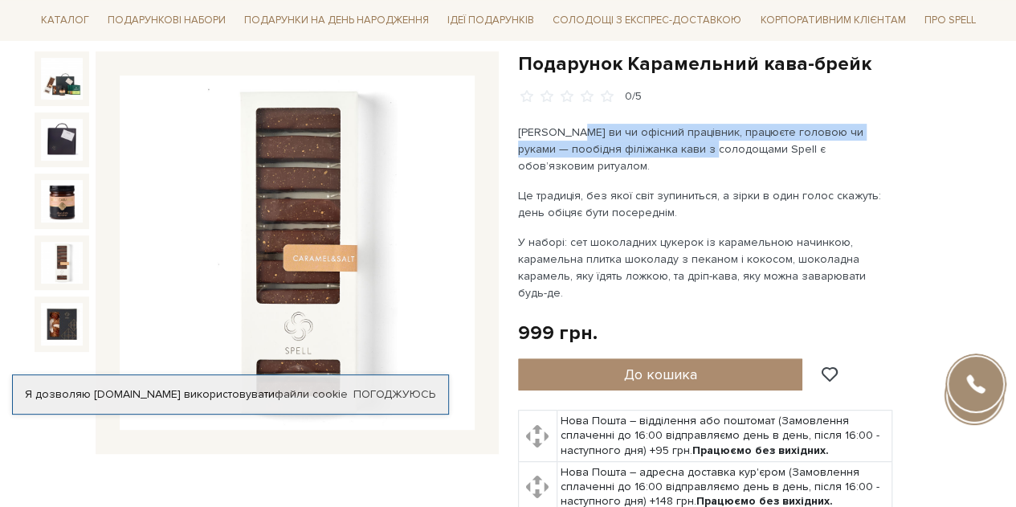
click at [57, 274] on img at bounding box center [62, 263] width 42 height 42
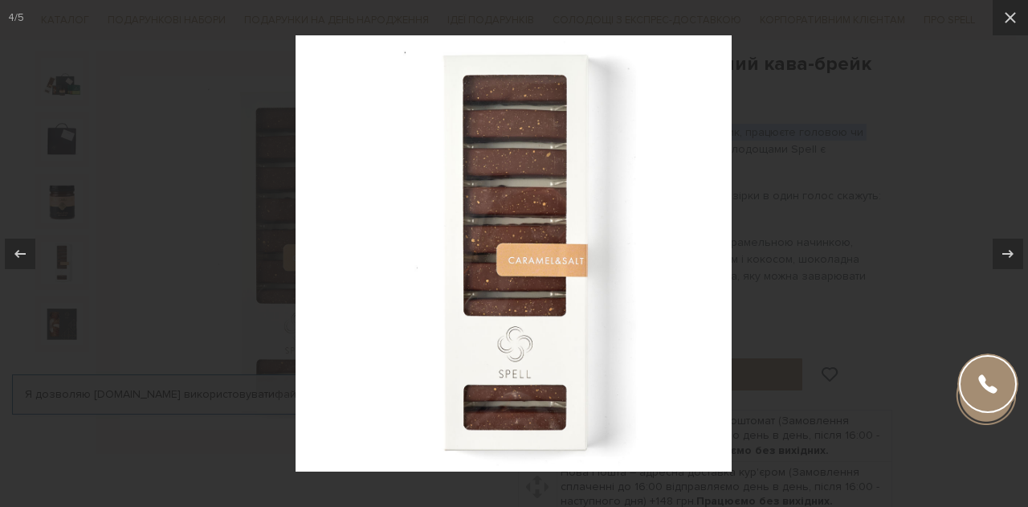
click at [874, 203] on div at bounding box center [514, 253] width 1028 height 507
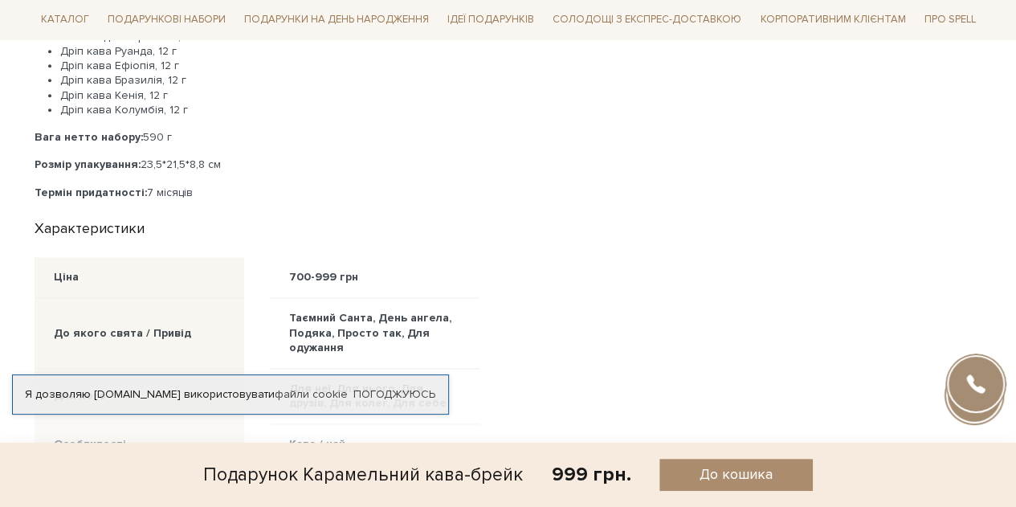
scroll to position [964, 0]
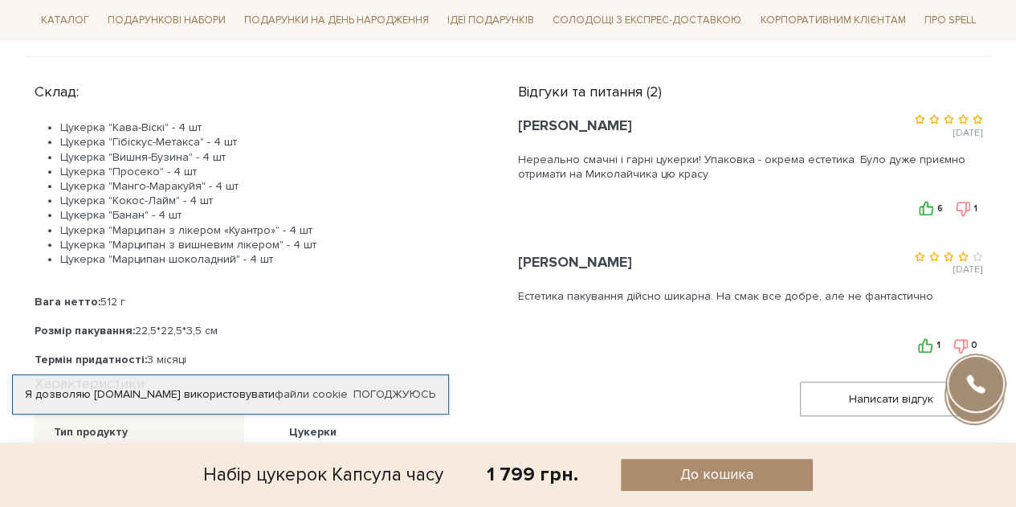
scroll to position [803, 0]
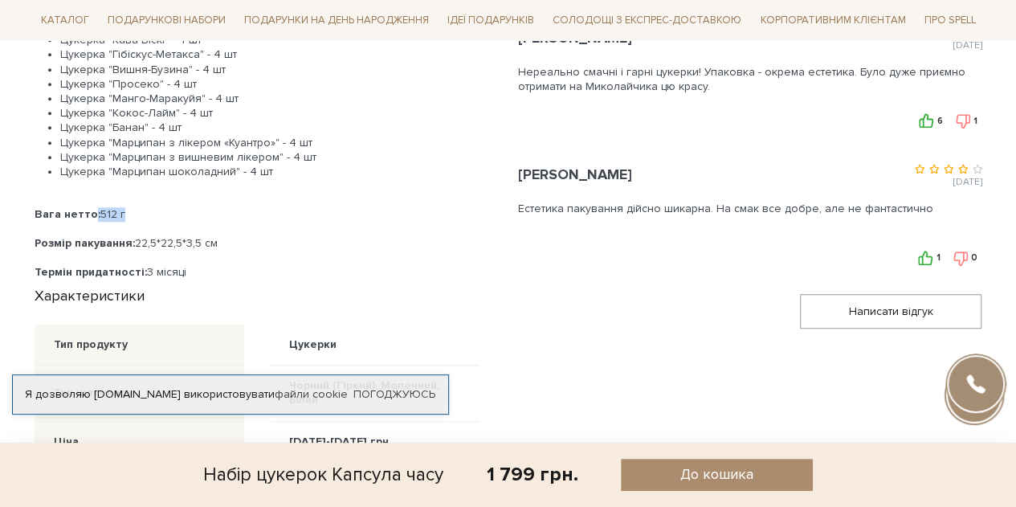
drag, startPoint x: 88, startPoint y: 205, endPoint x: 209, endPoint y: 205, distance: 120.5
click at [209, 207] on div "Вага нетто: 512 г" at bounding box center [257, 214] width 445 height 14
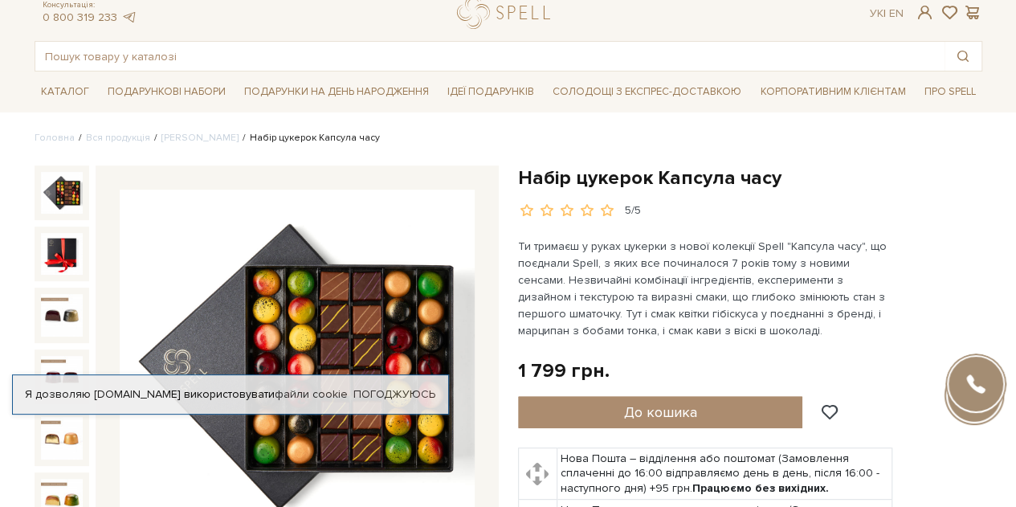
scroll to position [80, 0]
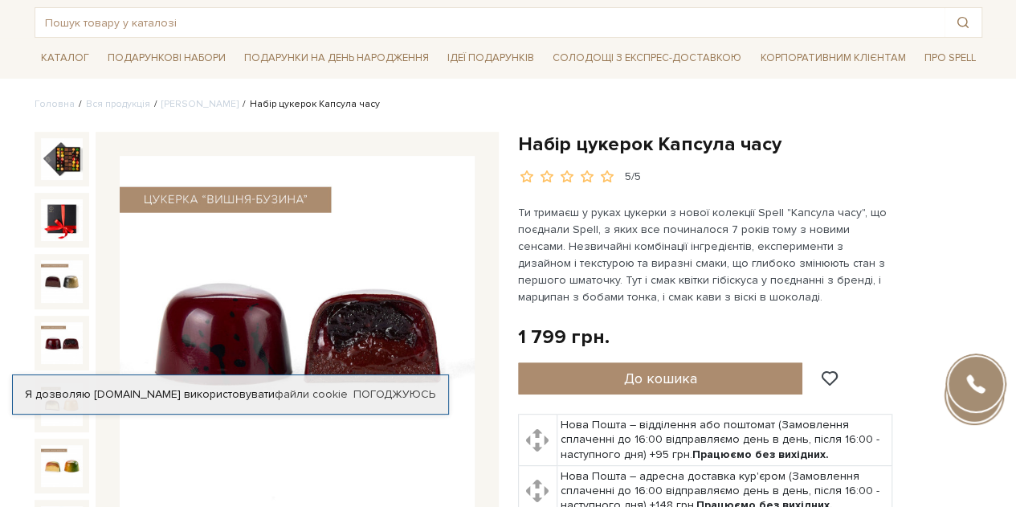
click at [62, 322] on img at bounding box center [62, 343] width 42 height 42
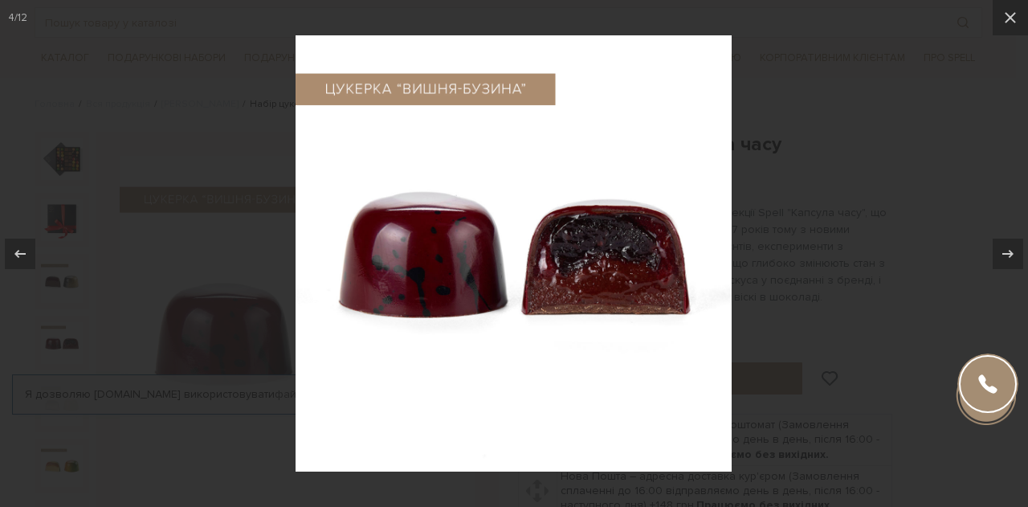
click at [874, 158] on div at bounding box center [514, 253] width 1028 height 507
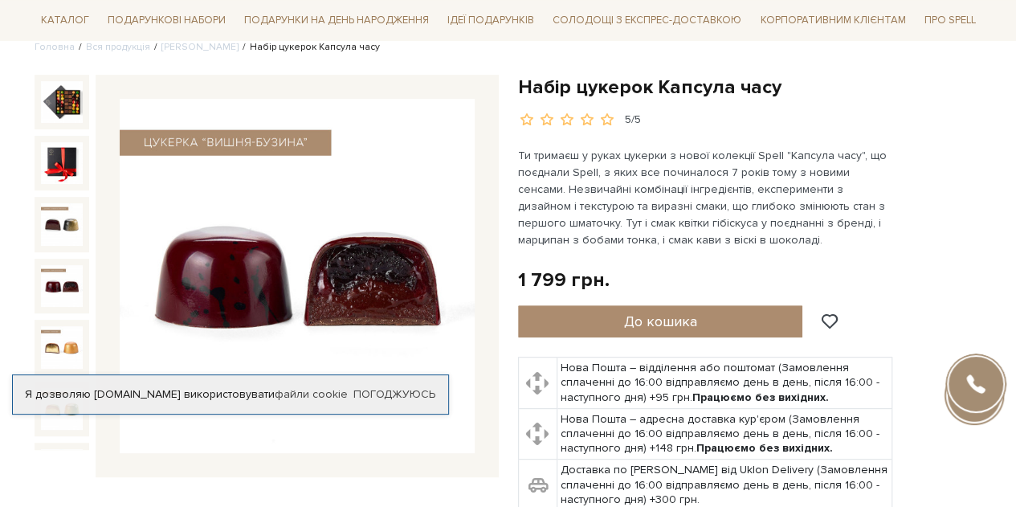
scroll to position [161, 0]
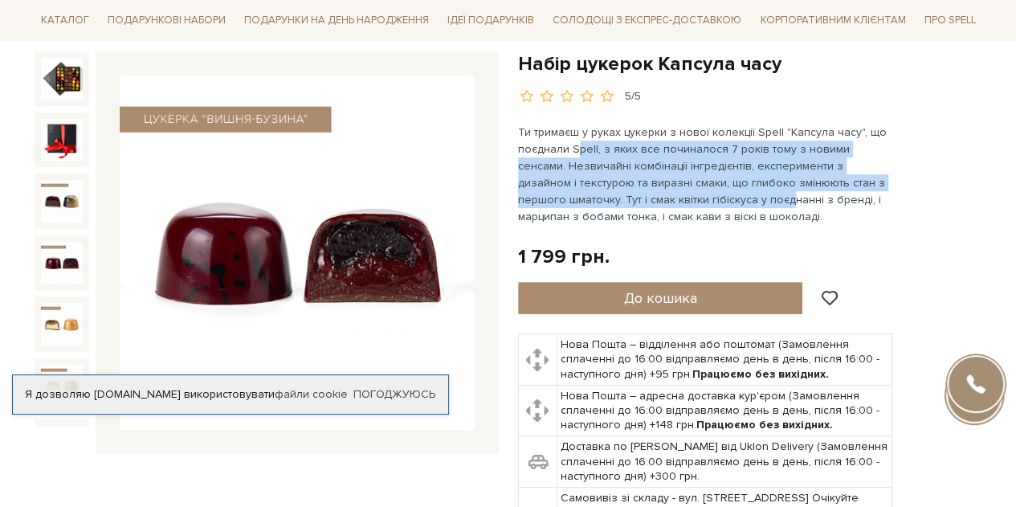
drag, startPoint x: 623, startPoint y: 170, endPoint x: 578, endPoint y: 142, distance: 53.1
click at [578, 142] on p "Ти тримаєш у руках цукерки з нової колекції Spell "Капсула часу", що поєднали S…" at bounding box center [706, 174] width 377 height 101
